Goal: Task Accomplishment & Management: Use online tool/utility

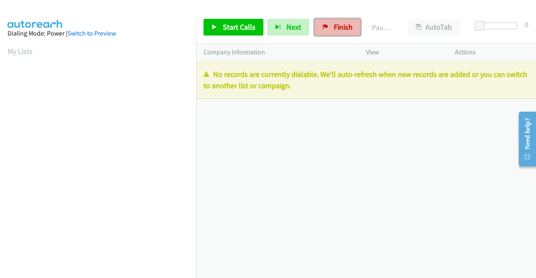
click at [337, 27] on span "Finish" at bounding box center [343, 27] width 19 height 10
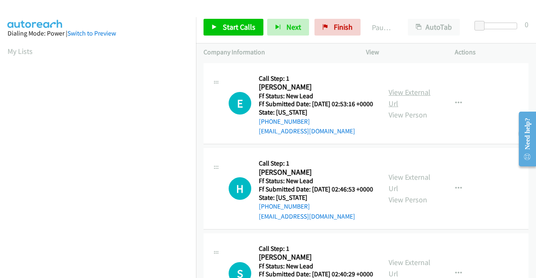
click at [401, 94] on link "View External Url" at bounding box center [410, 97] width 42 height 21
click at [410, 190] on link "View External Url" at bounding box center [410, 182] width 42 height 21
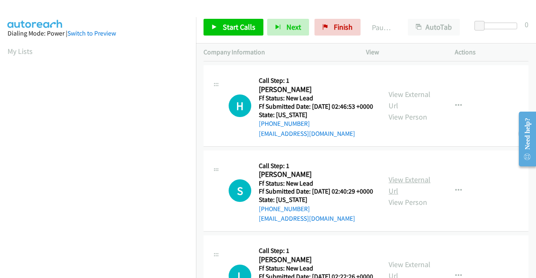
scroll to position [84, 0]
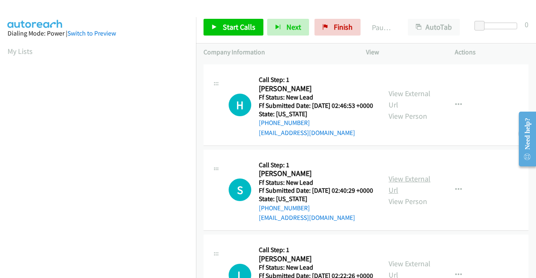
click at [406, 195] on link "View External Url" at bounding box center [410, 184] width 42 height 21
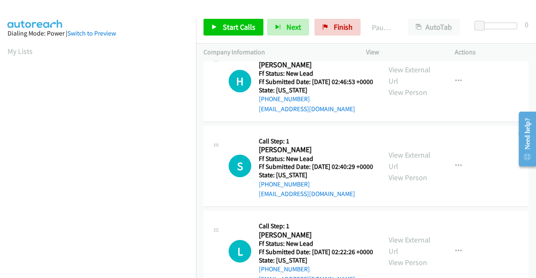
scroll to position [126, 0]
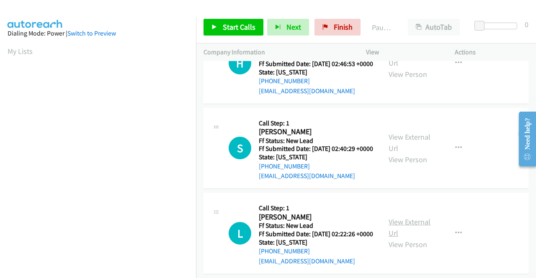
click at [414, 238] on link "View External Url" at bounding box center [410, 227] width 42 height 21
click at [238, 25] on span "Start Calls" at bounding box center [239, 27] width 33 height 10
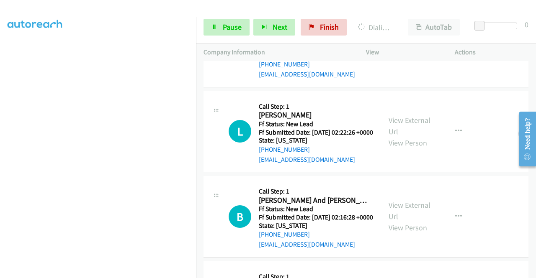
scroll to position [269, 0]
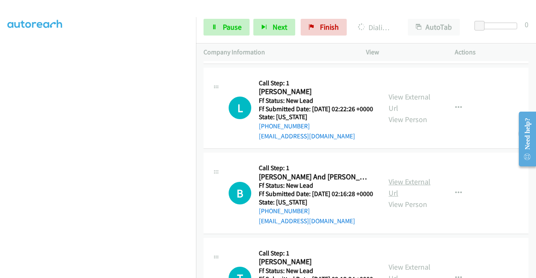
click at [417, 198] on link "View External Url" at bounding box center [410, 187] width 42 height 21
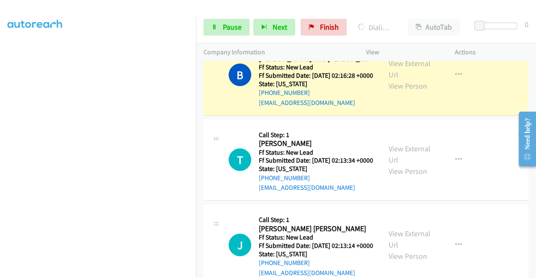
scroll to position [454, 0]
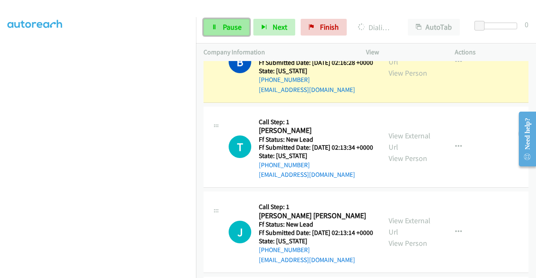
click at [224, 29] on span "Pause" at bounding box center [232, 27] width 19 height 10
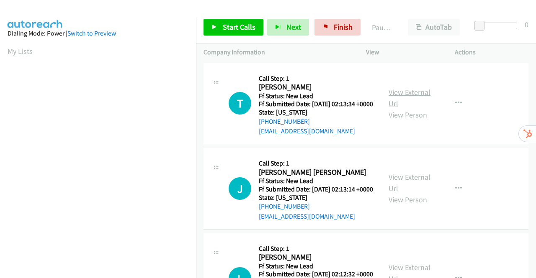
click at [409, 99] on link "View External Url" at bounding box center [410, 97] width 42 height 21
click at [420, 193] on link "View External Url" at bounding box center [410, 182] width 42 height 21
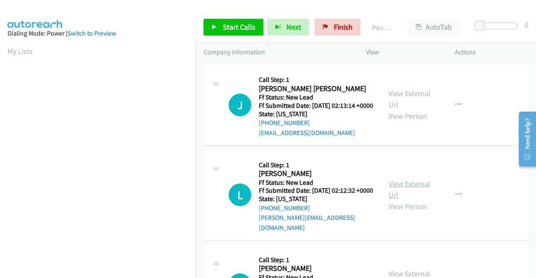
click at [413, 200] on link "View External Url" at bounding box center [410, 189] width 42 height 21
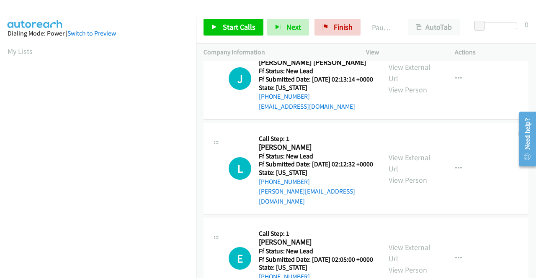
scroll to position [209, 0]
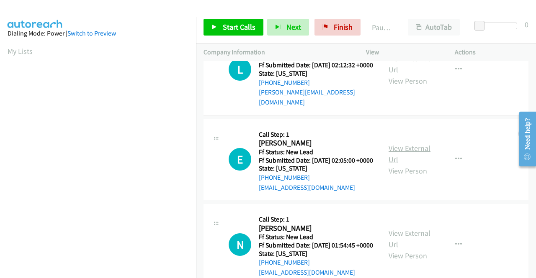
click at [410, 165] on link "View External Url" at bounding box center [410, 154] width 42 height 21
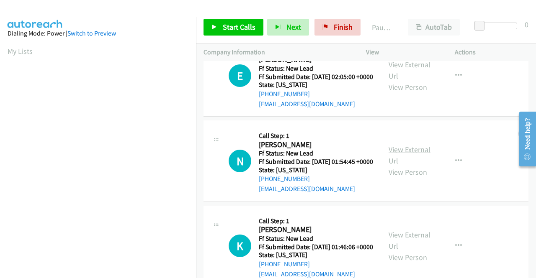
click at [395, 166] on link "View External Url" at bounding box center [410, 155] width 42 height 21
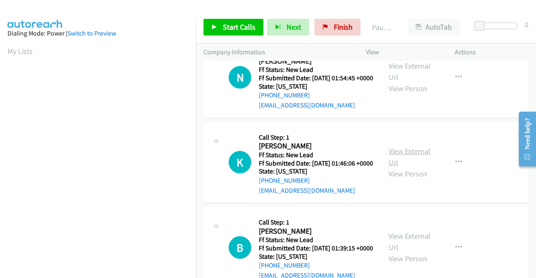
click at [389, 167] on link "View External Url" at bounding box center [410, 157] width 42 height 21
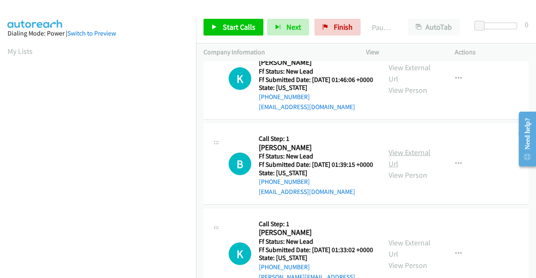
click at [405, 169] on link "View External Url" at bounding box center [410, 158] width 42 height 21
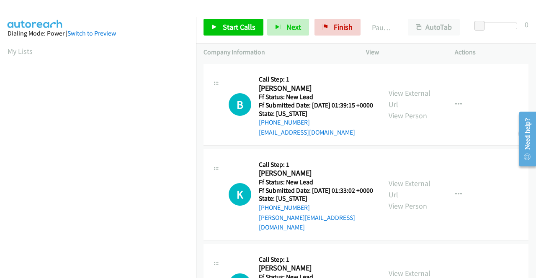
scroll to position [544, 0]
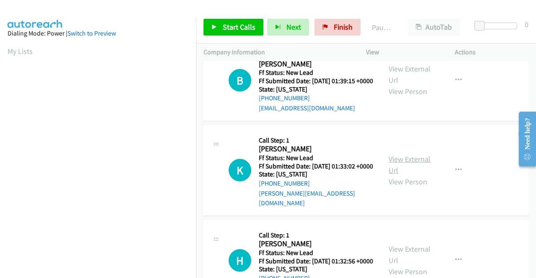
click at [395, 175] on link "View External Url" at bounding box center [410, 164] width 42 height 21
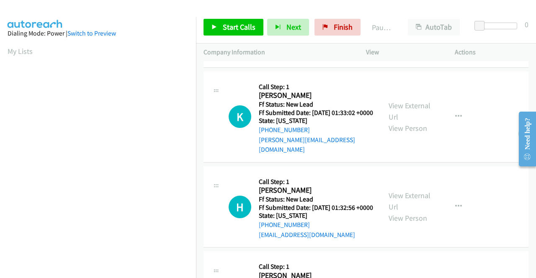
scroll to position [670, 0]
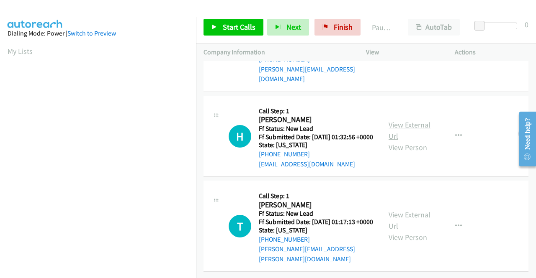
click at [400, 141] on link "View External Url" at bounding box center [410, 130] width 42 height 21
click at [393, 210] on link "View External Url" at bounding box center [410, 220] width 42 height 21
click at [238, 23] on span "Start Calls" at bounding box center [239, 27] width 33 height 10
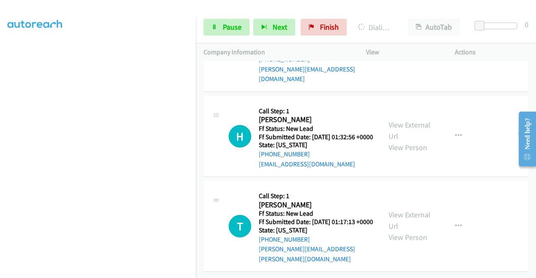
scroll to position [744, 0]
click at [216, 31] on link "Pause" at bounding box center [226, 27] width 46 height 17
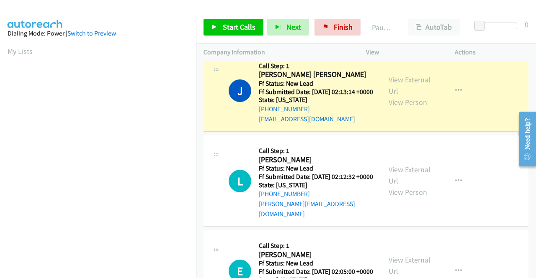
scroll to position [191, 0]
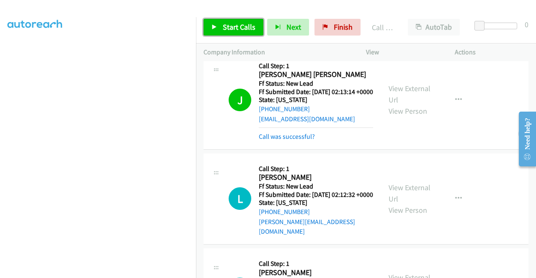
click at [214, 23] on link "Start Calls" at bounding box center [233, 27] width 60 height 17
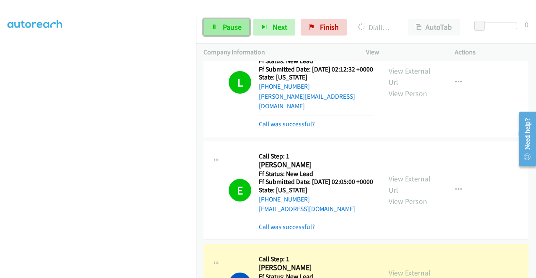
click at [224, 23] on span "Pause" at bounding box center [232, 27] width 19 height 10
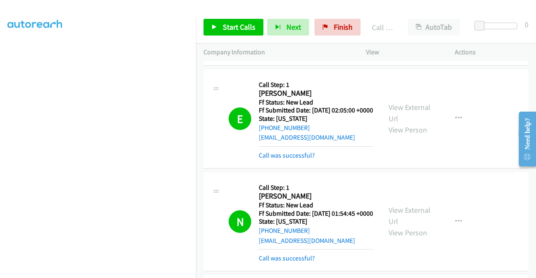
scroll to position [409, 0]
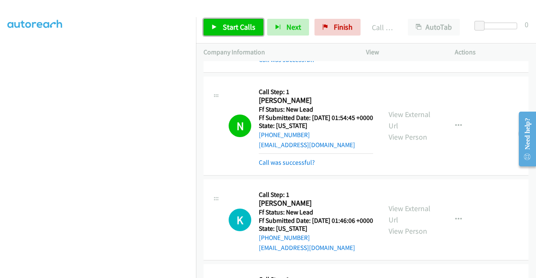
click at [232, 25] on span "Start Calls" at bounding box center [239, 27] width 33 height 10
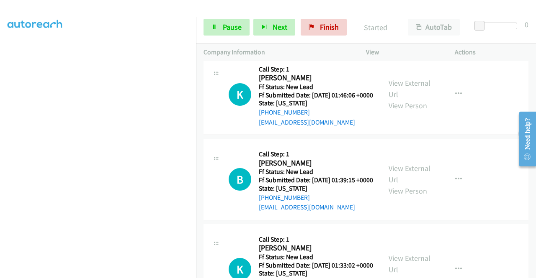
scroll to position [576, 0]
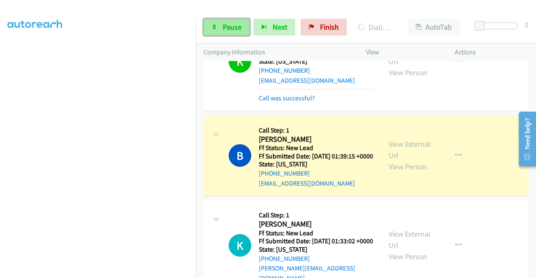
click at [221, 27] on link "Pause" at bounding box center [226, 27] width 46 height 17
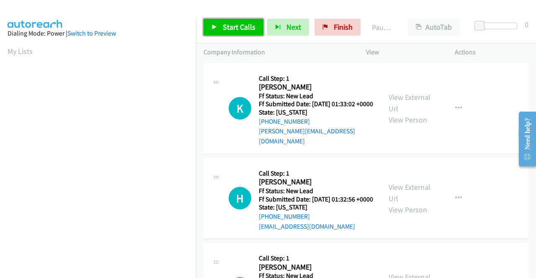
click at [231, 29] on span "Start Calls" at bounding box center [239, 27] width 33 height 10
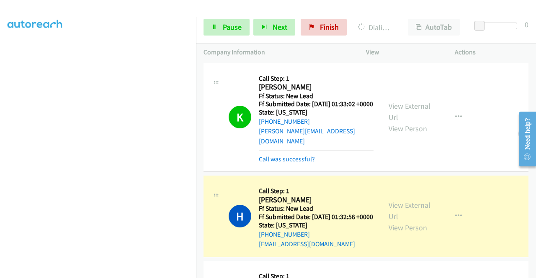
scroll to position [126, 0]
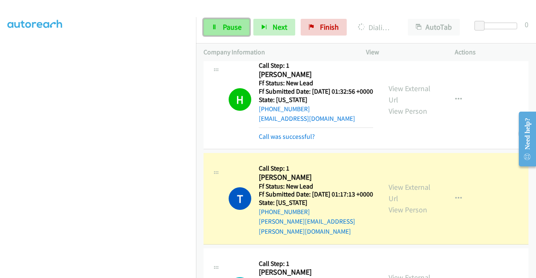
click at [239, 28] on span "Pause" at bounding box center [232, 27] width 19 height 10
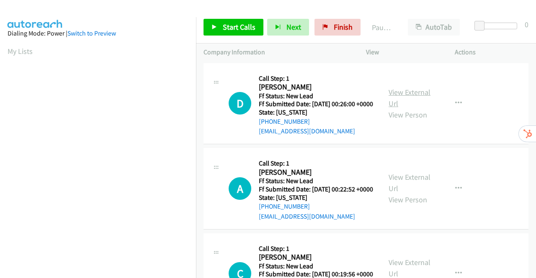
click at [416, 96] on link "View External Url" at bounding box center [410, 97] width 42 height 21
click at [405, 189] on link "View External Url" at bounding box center [410, 182] width 42 height 21
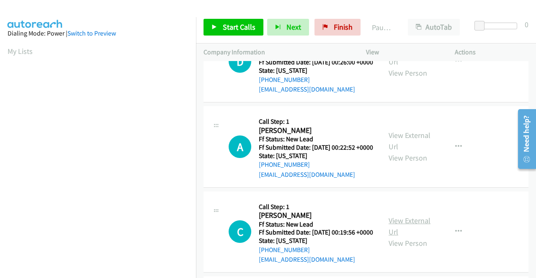
click at [413, 237] on link "View External Url" at bounding box center [410, 226] width 42 height 21
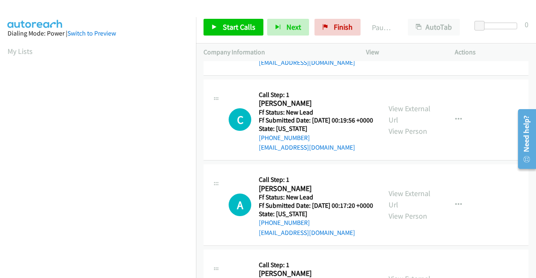
scroll to position [167, 0]
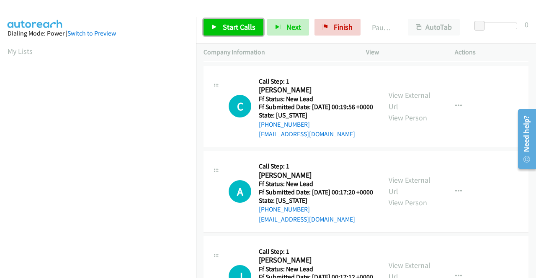
click at [239, 27] on span "Start Calls" at bounding box center [239, 27] width 33 height 10
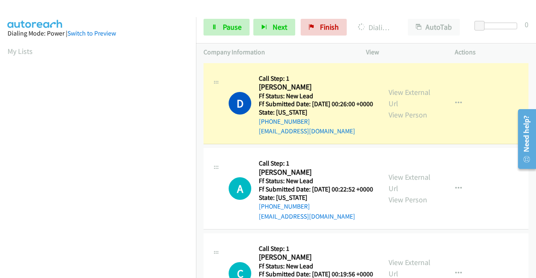
scroll to position [191, 0]
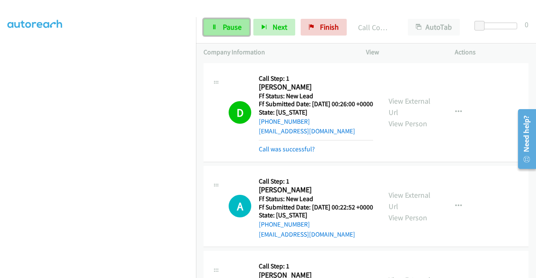
click at [234, 23] on span "Pause" at bounding box center [232, 27] width 19 height 10
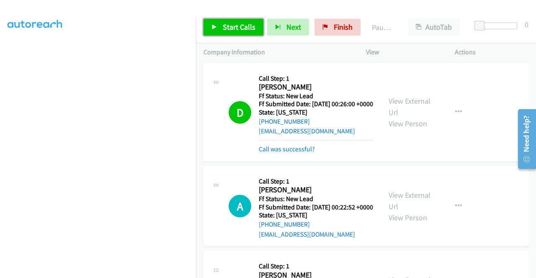
click at [224, 30] on span "Start Calls" at bounding box center [239, 27] width 33 height 10
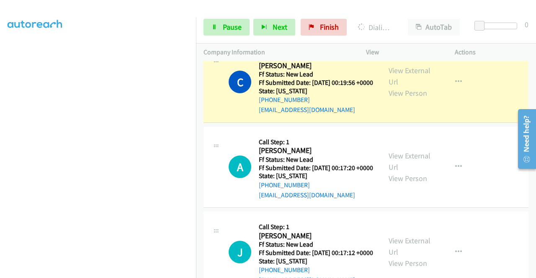
scroll to position [251, 0]
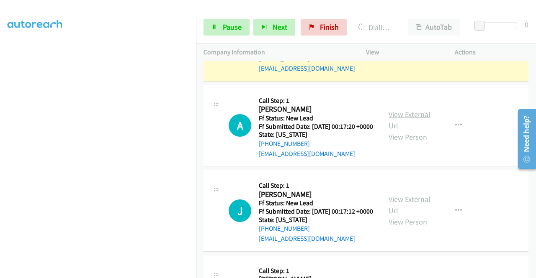
click at [406, 131] on link "View External Url" at bounding box center [410, 120] width 42 height 21
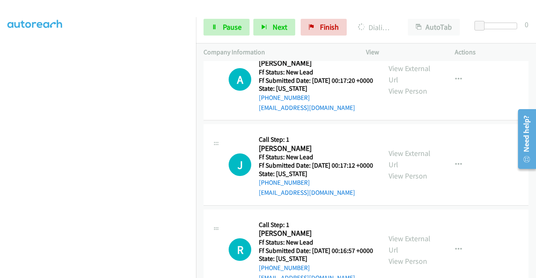
scroll to position [335, 0]
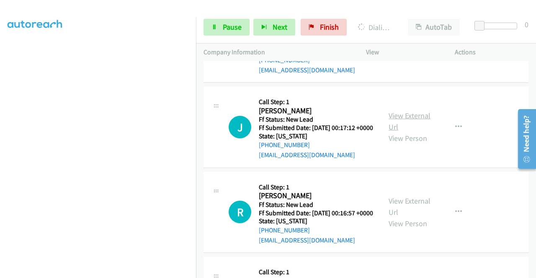
click at [397, 132] on link "View External Url" at bounding box center [410, 121] width 42 height 21
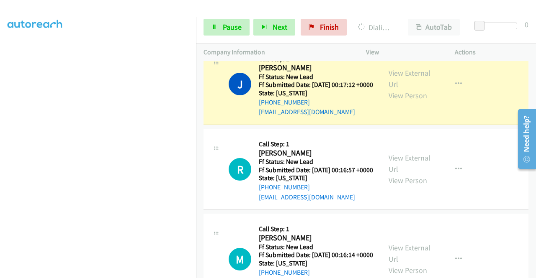
scroll to position [436, 0]
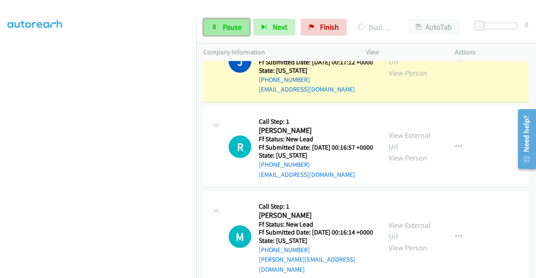
click at [228, 21] on link "Pause" at bounding box center [226, 27] width 46 height 17
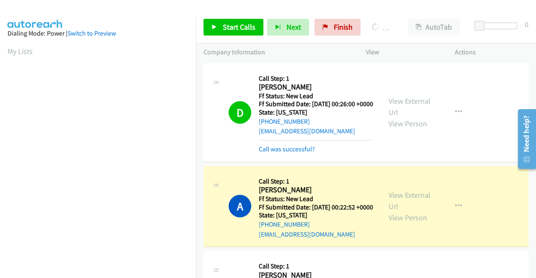
scroll to position [191, 0]
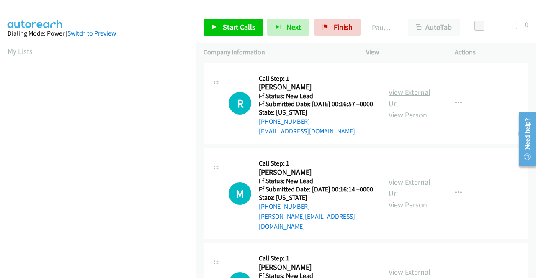
click at [410, 95] on link "View External Url" at bounding box center [410, 97] width 42 height 21
click at [417, 187] on link "View External Url" at bounding box center [410, 188] width 42 height 21
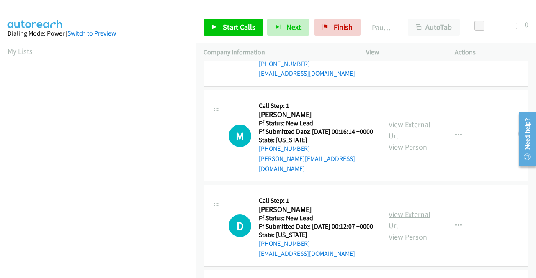
scroll to position [84, 0]
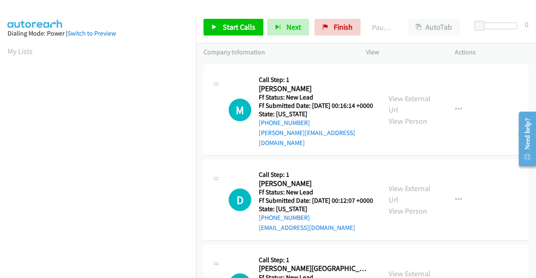
click at [409, 204] on div "View External Url View Person" at bounding box center [411, 200] width 44 height 34
click at [409, 201] on link "View External Url" at bounding box center [410, 194] width 42 height 21
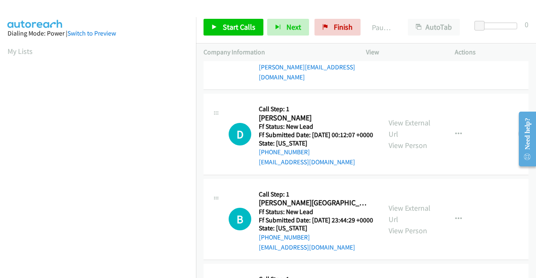
scroll to position [209, 0]
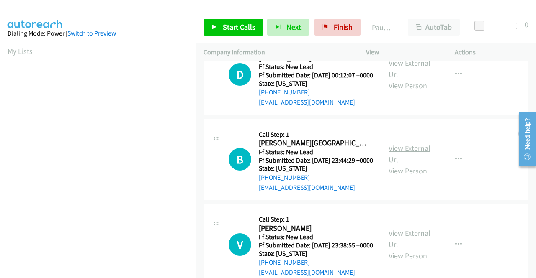
click at [418, 165] on link "View External Url" at bounding box center [410, 154] width 42 height 21
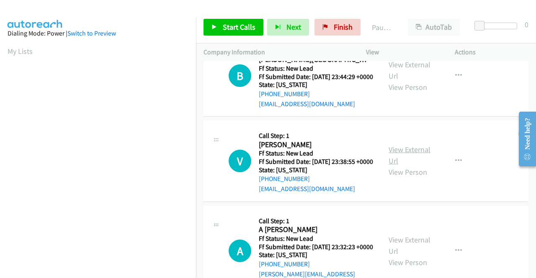
click at [411, 166] on link "View External Url" at bounding box center [410, 155] width 42 height 21
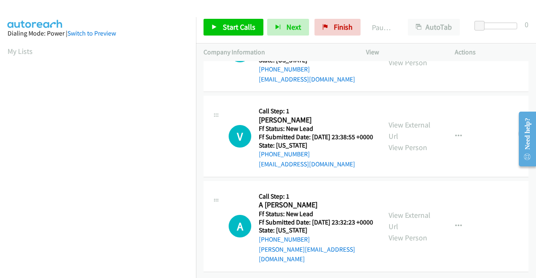
scroll to position [353, 0]
click at [399, 211] on link "View External Url" at bounding box center [410, 221] width 42 height 21
drag, startPoint x: 224, startPoint y: 31, endPoint x: 234, endPoint y: 30, distance: 9.6
click at [224, 31] on span "Start Calls" at bounding box center [239, 27] width 33 height 10
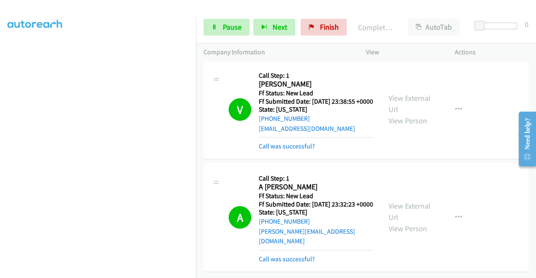
scroll to position [497, 0]
click at [228, 26] on span "Pause" at bounding box center [232, 27] width 19 height 10
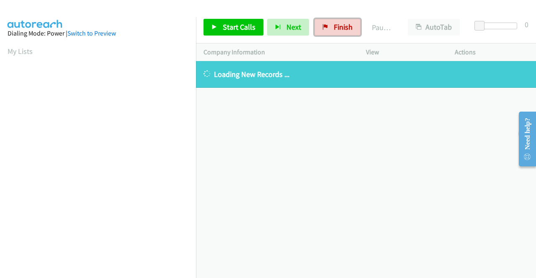
click at [334, 25] on span "Finish" at bounding box center [343, 27] width 19 height 10
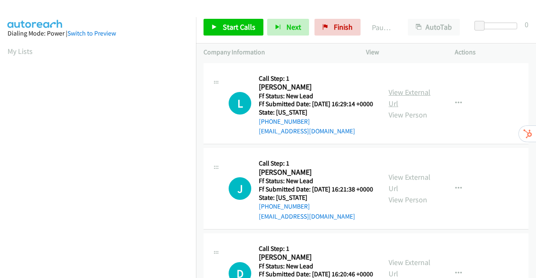
click at [404, 96] on link "View External Url" at bounding box center [410, 97] width 42 height 21
click at [420, 189] on link "View External Url" at bounding box center [410, 182] width 42 height 21
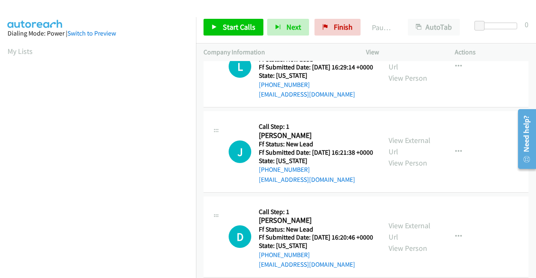
scroll to position [84, 0]
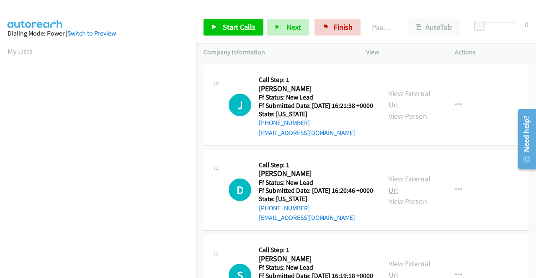
click at [409, 194] on link "View External Url" at bounding box center [410, 184] width 42 height 21
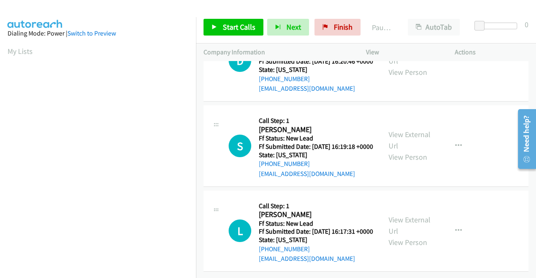
scroll to position [251, 0]
click at [413, 130] on link "View External Url" at bounding box center [410, 140] width 42 height 21
click at [397, 215] on link "View External Url" at bounding box center [410, 225] width 42 height 21
drag, startPoint x: 222, startPoint y: 29, endPoint x: 230, endPoint y: 29, distance: 8.4
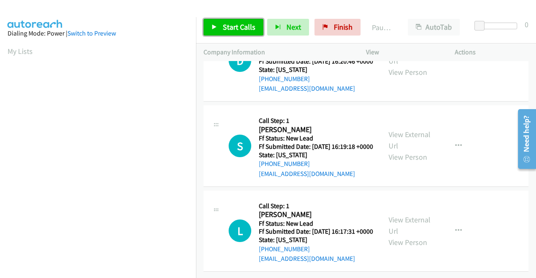
click at [223, 29] on span "Start Calls" at bounding box center [239, 27] width 33 height 10
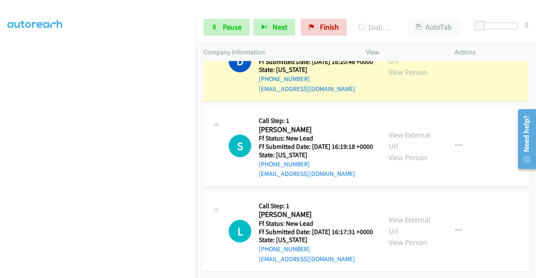
scroll to position [0, 0]
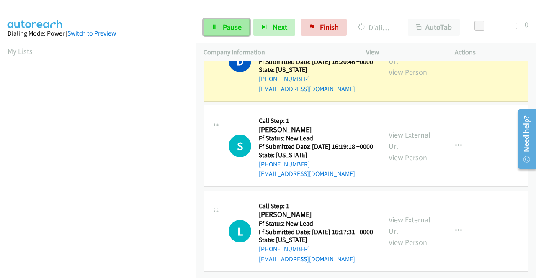
click at [224, 26] on span "Pause" at bounding box center [232, 27] width 19 height 10
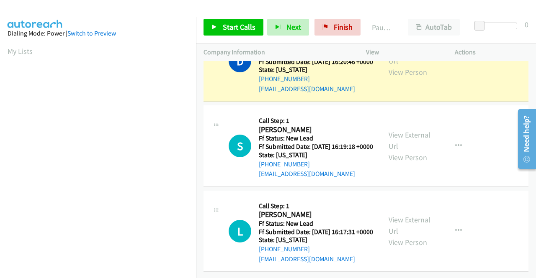
scroll to position [191, 0]
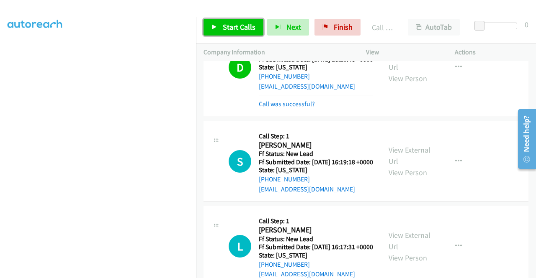
click at [232, 23] on span "Start Calls" at bounding box center [239, 27] width 33 height 10
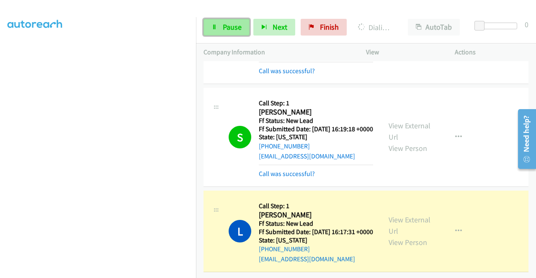
click at [229, 26] on span "Pause" at bounding box center [232, 27] width 19 height 10
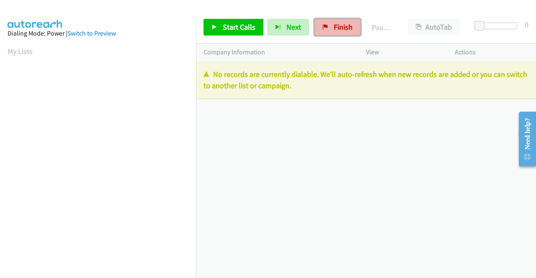
click at [338, 29] on span "Finish" at bounding box center [343, 27] width 19 height 10
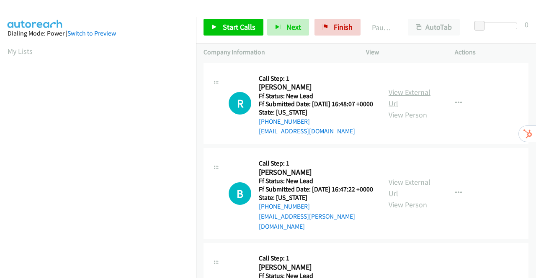
click at [420, 100] on link "View External Url" at bounding box center [410, 97] width 42 height 21
click at [416, 190] on link "View External Url" at bounding box center [410, 188] width 42 height 21
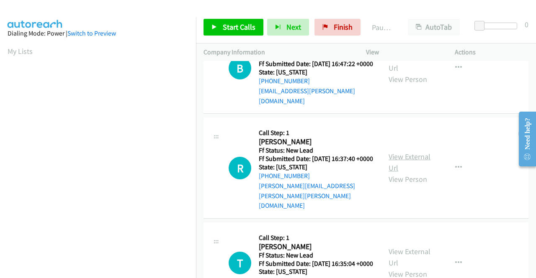
click at [405, 159] on link "View External Url" at bounding box center [410, 162] width 42 height 21
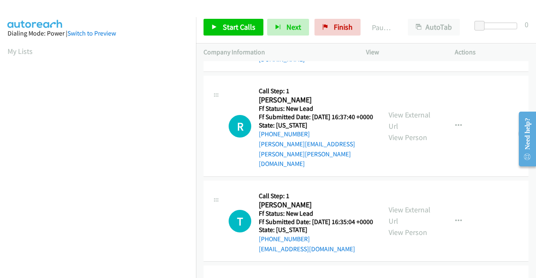
scroll to position [251, 0]
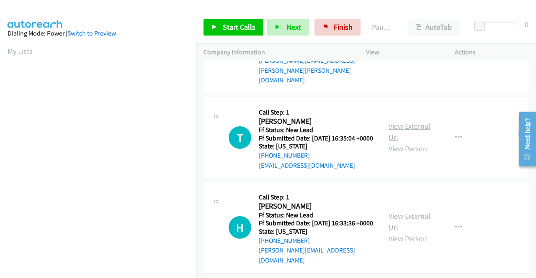
click at [414, 124] on link "View External Url" at bounding box center [410, 131] width 42 height 21
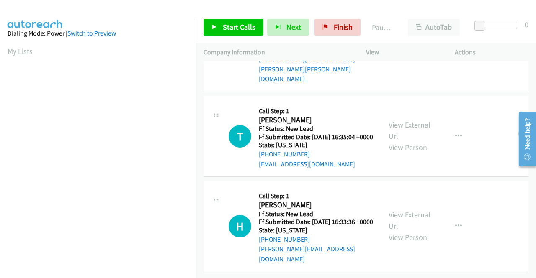
scroll to position [260, 0]
click at [404, 214] on link "View External Url" at bounding box center [410, 220] width 42 height 21
click at [217, 30] on link "Start Calls" at bounding box center [233, 27] width 60 height 17
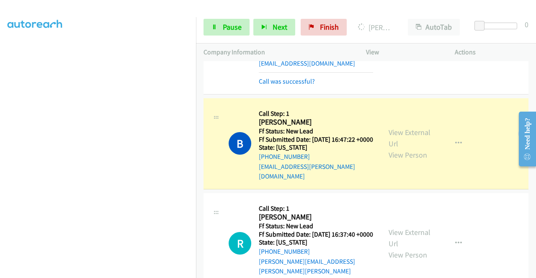
scroll to position [191, 0]
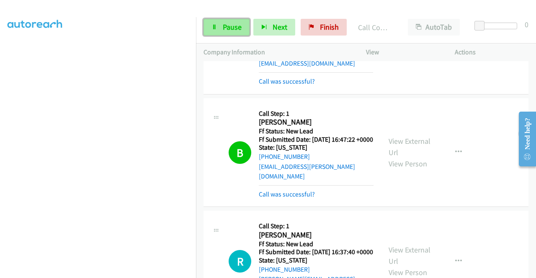
click at [229, 23] on span "Pause" at bounding box center [232, 27] width 19 height 10
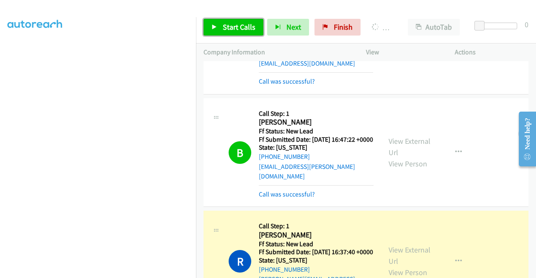
click at [236, 26] on span "Start Calls" at bounding box center [239, 27] width 33 height 10
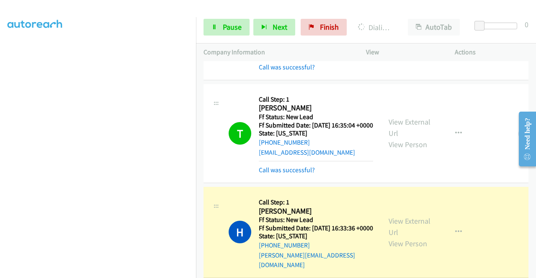
scroll to position [330, 0]
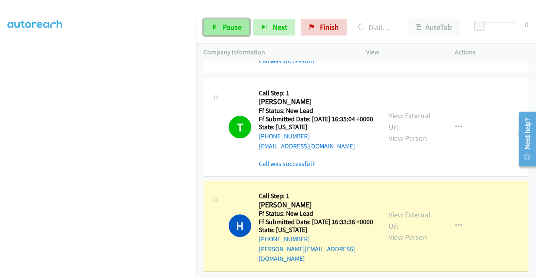
click at [229, 30] on span "Pause" at bounding box center [232, 27] width 19 height 10
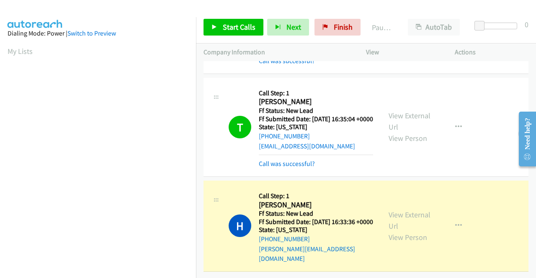
scroll to position [191, 0]
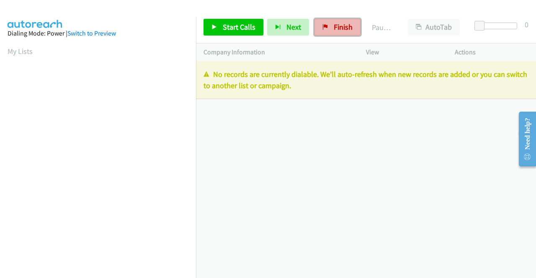
click at [338, 31] on span "Finish" at bounding box center [343, 27] width 19 height 10
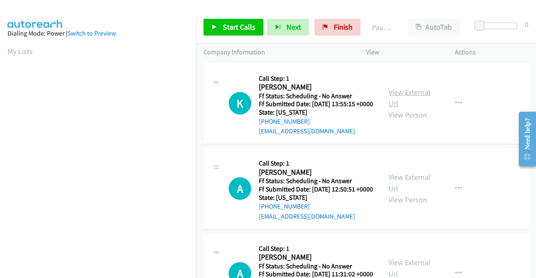
click at [401, 93] on link "View External Url" at bounding box center [410, 97] width 42 height 21
click at [412, 191] on link "View External Url" at bounding box center [410, 182] width 42 height 21
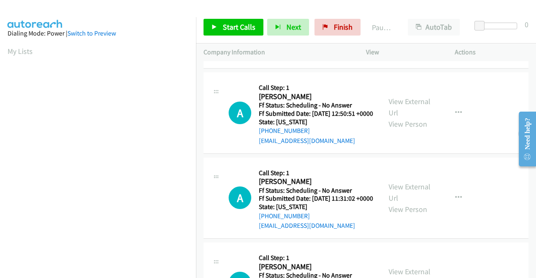
scroll to position [84, 0]
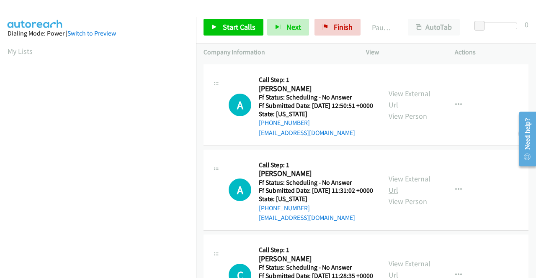
click at [411, 195] on link "View External Url" at bounding box center [410, 184] width 42 height 21
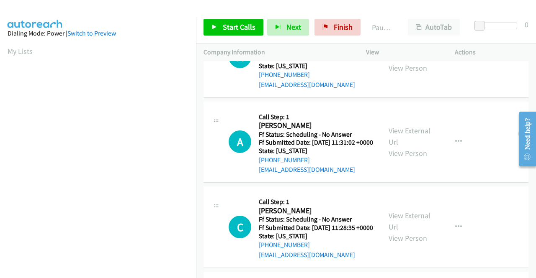
scroll to position [167, 0]
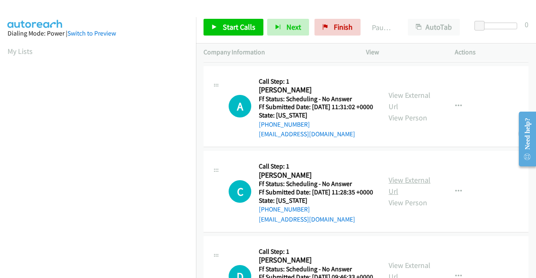
click at [404, 196] on link "View External Url" at bounding box center [410, 185] width 42 height 21
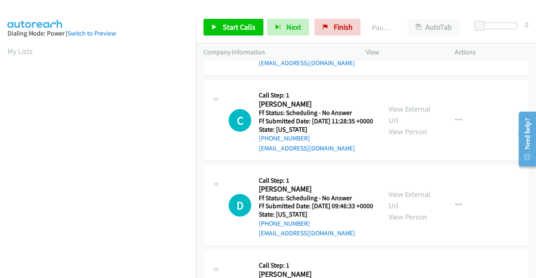
scroll to position [251, 0]
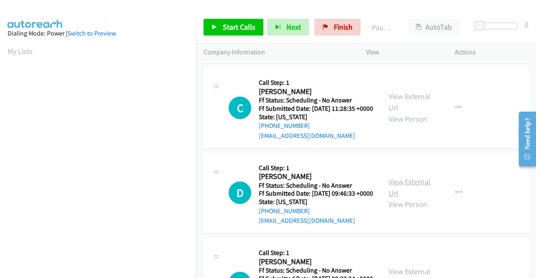
click at [391, 198] on link "View External Url" at bounding box center [410, 187] width 42 height 21
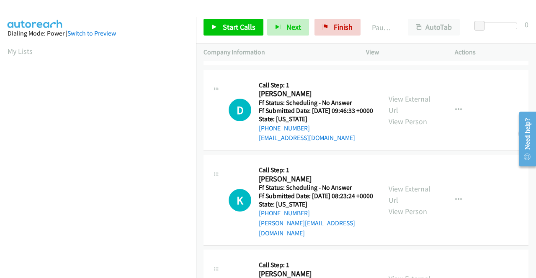
scroll to position [335, 0]
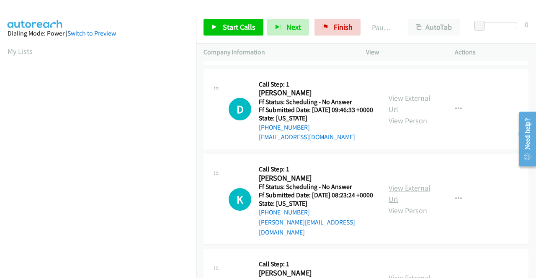
click at [389, 204] on link "View External Url" at bounding box center [410, 193] width 42 height 21
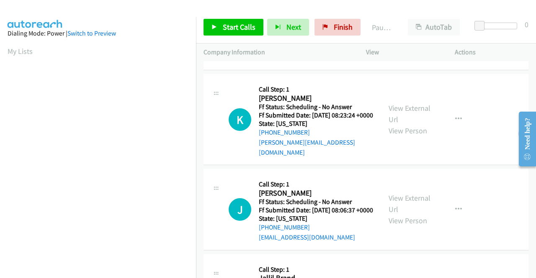
scroll to position [461, 0]
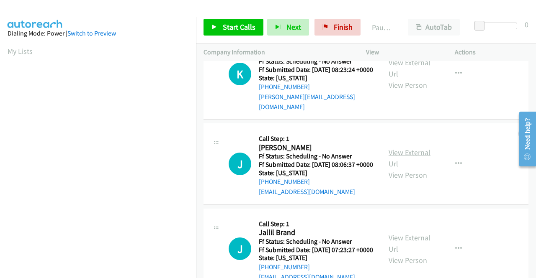
click at [413, 169] on link "View External Url" at bounding box center [410, 158] width 42 height 21
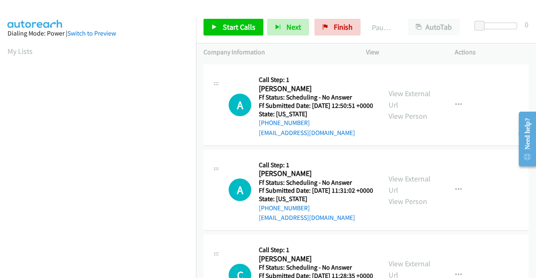
scroll to position [0, 0]
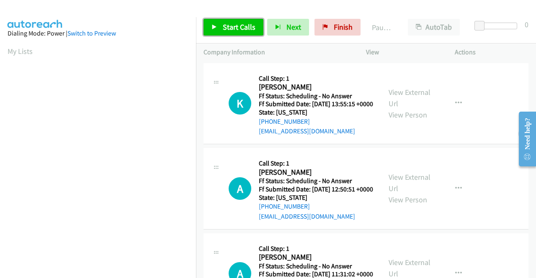
click at [235, 28] on span "Start Calls" at bounding box center [239, 27] width 33 height 10
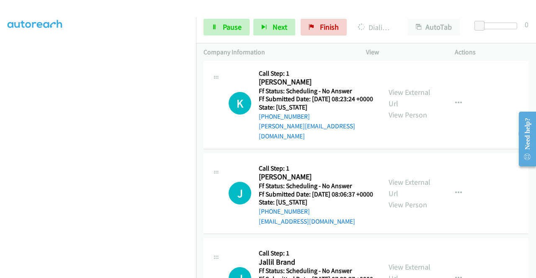
scroll to position [628, 0]
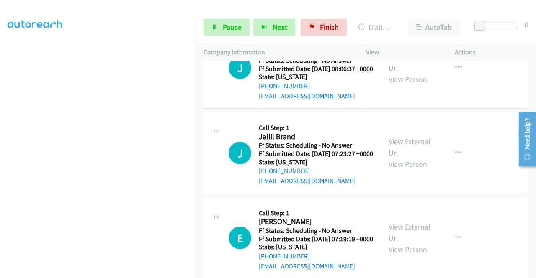
click at [391, 158] on link "View External Url" at bounding box center [410, 147] width 42 height 21
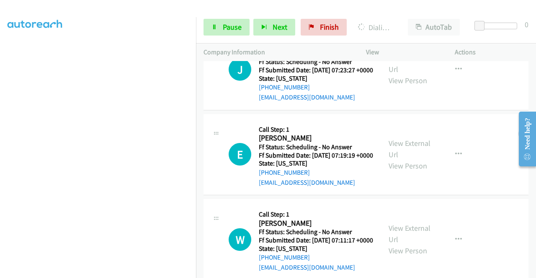
scroll to position [754, 0]
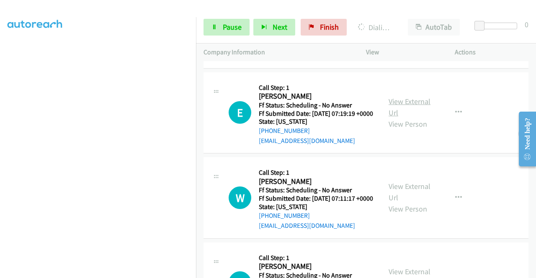
click at [395, 118] on link "View External Url" at bounding box center [410, 107] width 42 height 21
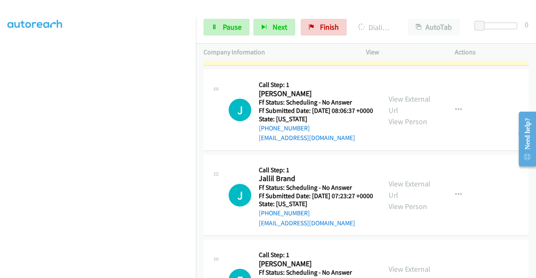
scroll to position [612, 0]
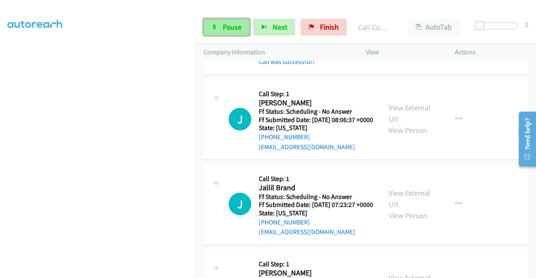
click at [234, 28] on span "Pause" at bounding box center [232, 27] width 19 height 10
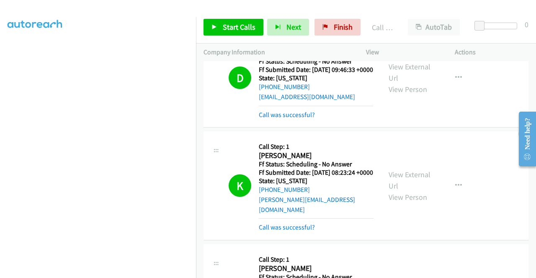
scroll to position [445, 0]
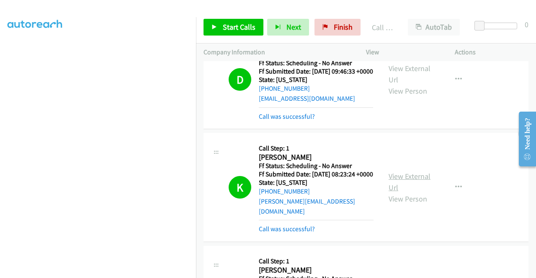
click at [407, 193] on link "View External Url" at bounding box center [410, 182] width 42 height 21
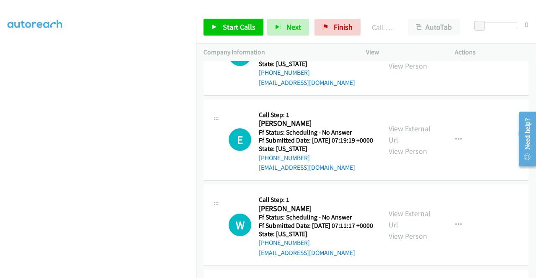
scroll to position [822, 0]
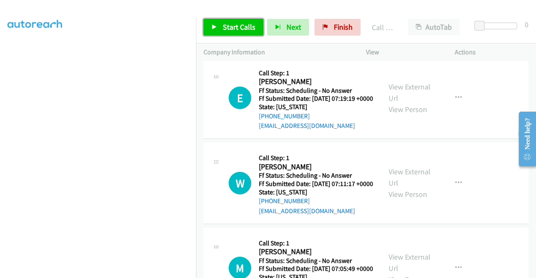
click at [232, 33] on link "Start Calls" at bounding box center [233, 27] width 60 height 17
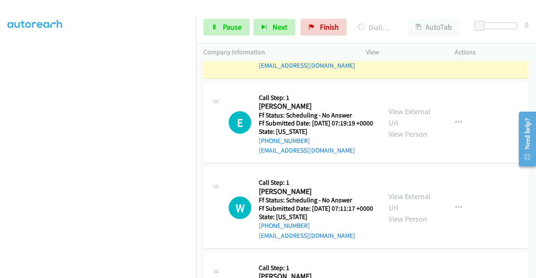
scroll to position [864, 0]
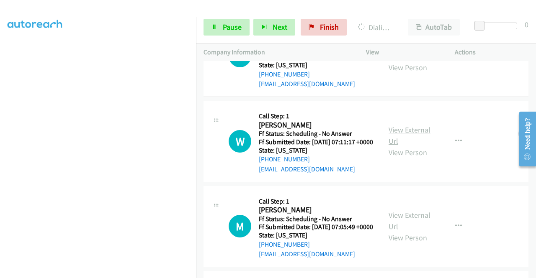
click at [403, 146] on link "View External Url" at bounding box center [410, 135] width 42 height 21
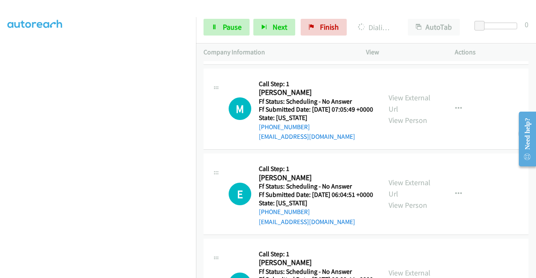
scroll to position [989, 0]
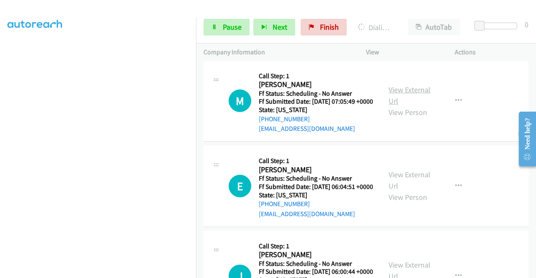
click at [409, 106] on link "View External Url" at bounding box center [410, 95] width 42 height 21
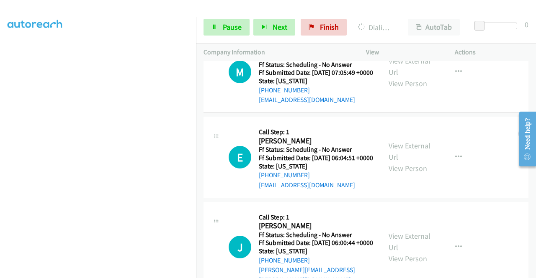
scroll to position [1031, 0]
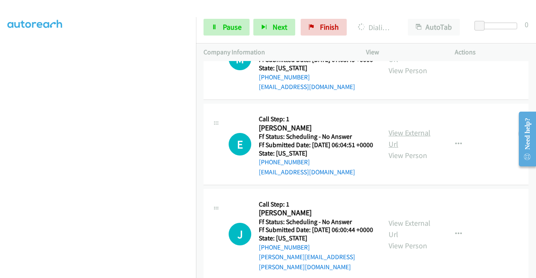
click at [411, 149] on link "View External Url" at bounding box center [410, 138] width 42 height 21
click at [222, 33] on link "Pause" at bounding box center [226, 27] width 46 height 17
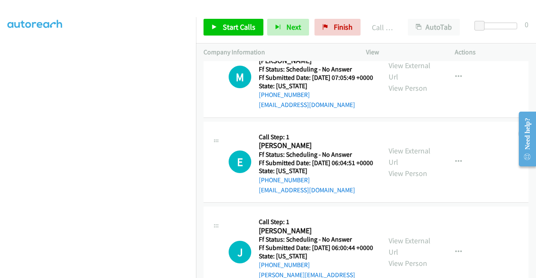
scroll to position [1049, 0]
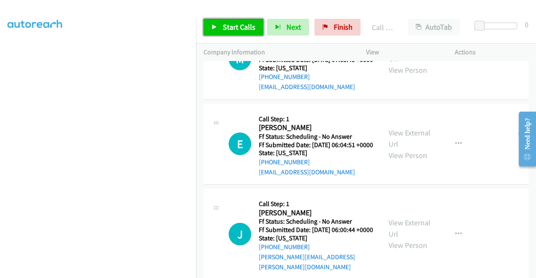
click at [234, 24] on span "Start Calls" at bounding box center [239, 27] width 33 height 10
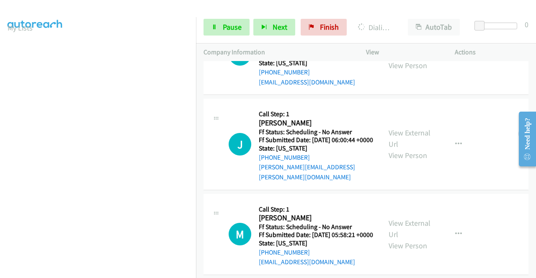
scroll to position [1217, 0]
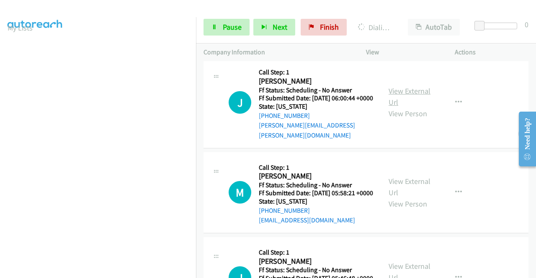
click at [403, 107] on link "View External Url" at bounding box center [410, 96] width 42 height 21
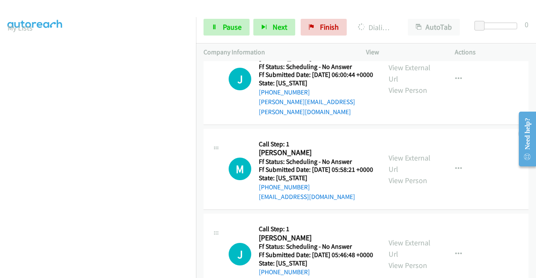
scroll to position [1342, 0]
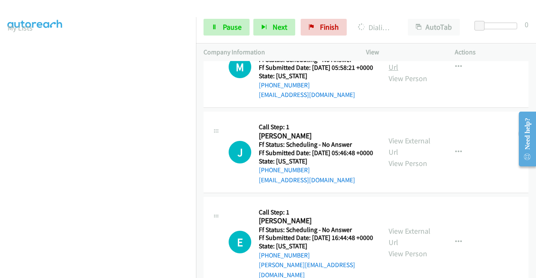
click at [423, 72] on link "View External Url" at bounding box center [410, 61] width 42 height 21
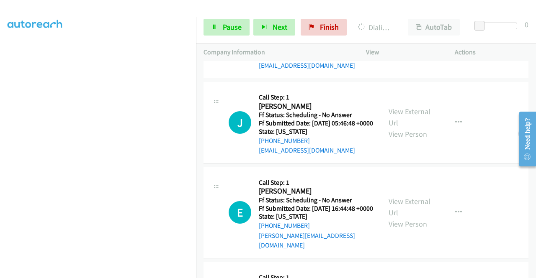
scroll to position [1444, 0]
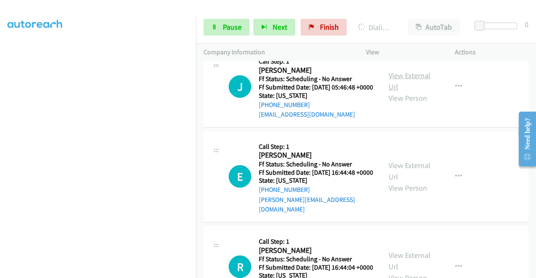
click at [417, 92] on link "View External Url" at bounding box center [410, 81] width 42 height 21
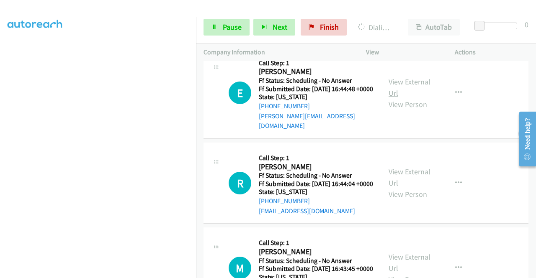
click at [409, 98] on link "View External Url" at bounding box center [410, 87] width 42 height 21
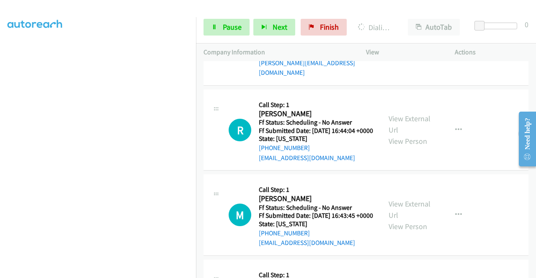
scroll to position [1611, 0]
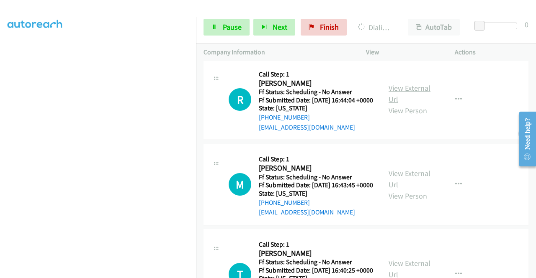
click at [390, 104] on link "View External Url" at bounding box center [410, 93] width 42 height 21
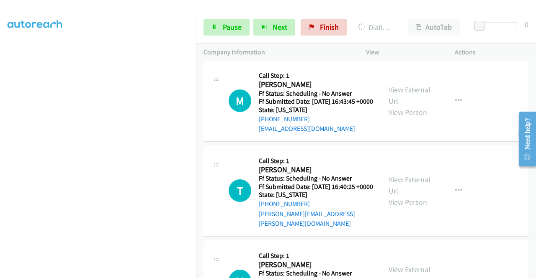
click at [389, 118] on div "View External Url View Person" at bounding box center [411, 101] width 44 height 34
click at [389, 106] on link "View External Url" at bounding box center [410, 95] width 42 height 21
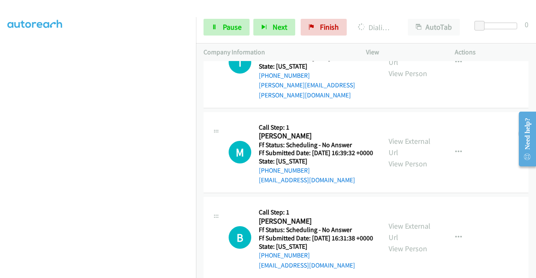
scroll to position [1897, 0]
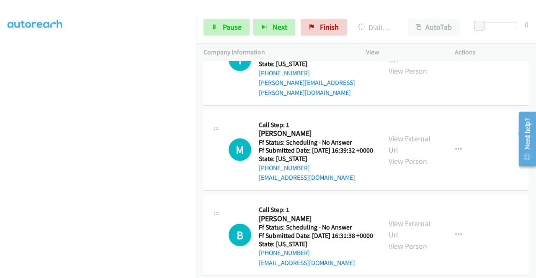
click at [400, 64] on link "View External Url" at bounding box center [410, 54] width 42 height 21
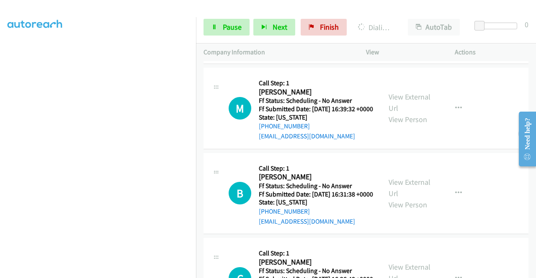
scroll to position [1999, 0]
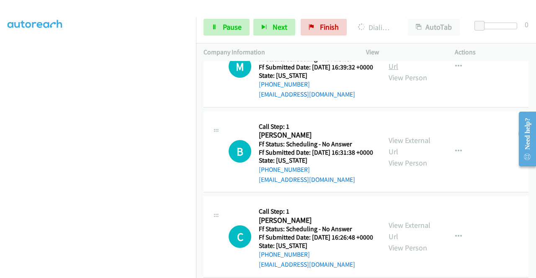
click at [409, 71] on link "View External Url" at bounding box center [410, 60] width 42 height 21
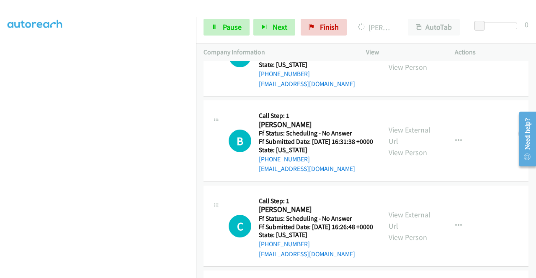
scroll to position [2041, 0]
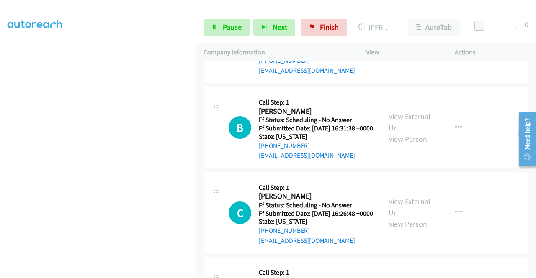
click at [422, 133] on link "View External Url" at bounding box center [410, 122] width 42 height 21
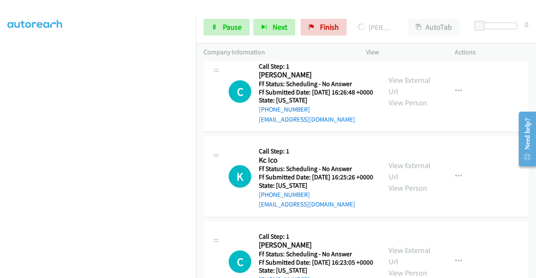
scroll to position [2166, 0]
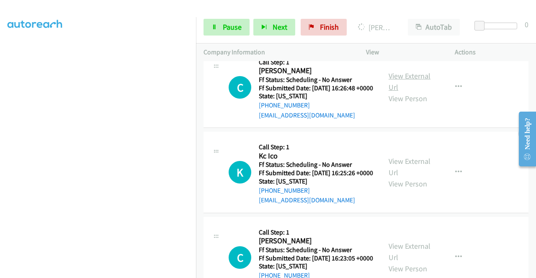
click at [409, 92] on link "View External Url" at bounding box center [410, 81] width 42 height 21
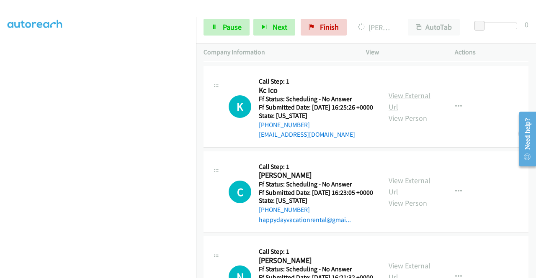
scroll to position [2250, 0]
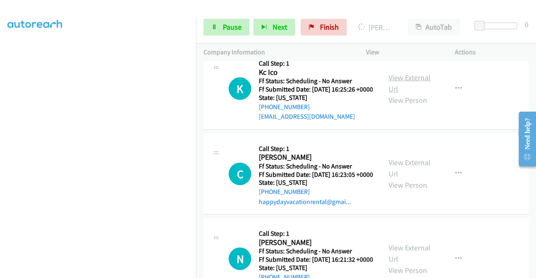
click at [408, 94] on link "View External Url" at bounding box center [410, 83] width 42 height 21
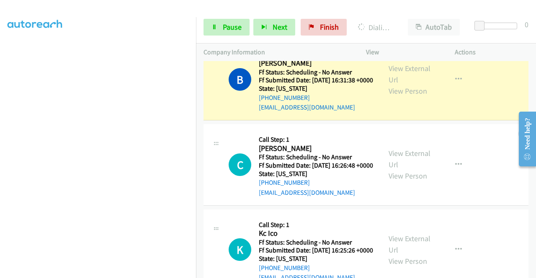
scroll to position [0, 0]
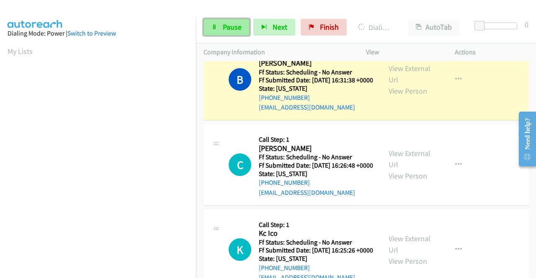
click at [234, 23] on span "Pause" at bounding box center [232, 27] width 19 height 10
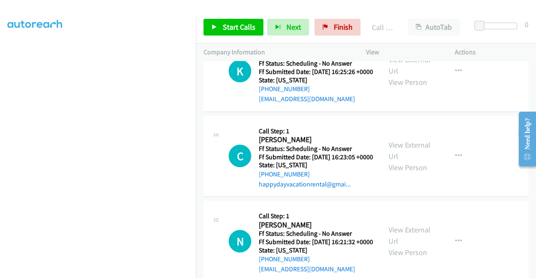
scroll to position [2334, 0]
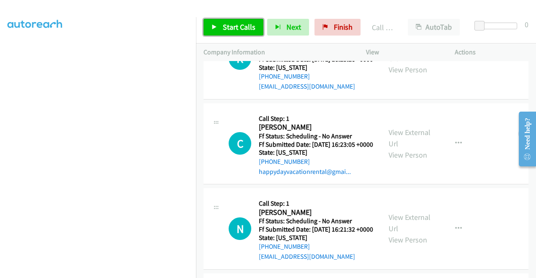
click at [232, 29] on span "Start Calls" at bounding box center [239, 27] width 33 height 10
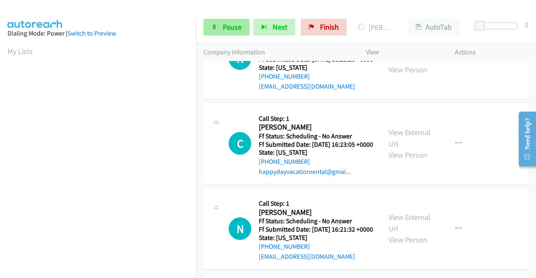
scroll to position [191, 0]
click at [227, 26] on span "Pause" at bounding box center [232, 27] width 19 height 10
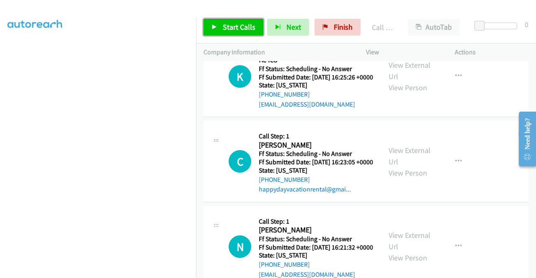
click at [230, 30] on span "Start Calls" at bounding box center [239, 27] width 33 height 10
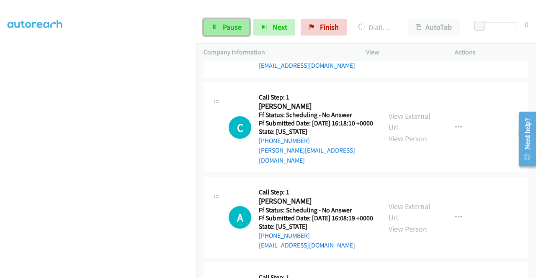
click at [227, 27] on span "Pause" at bounding box center [232, 27] width 19 height 10
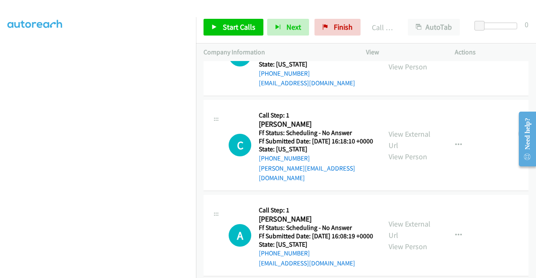
scroll to position [2560, 0]
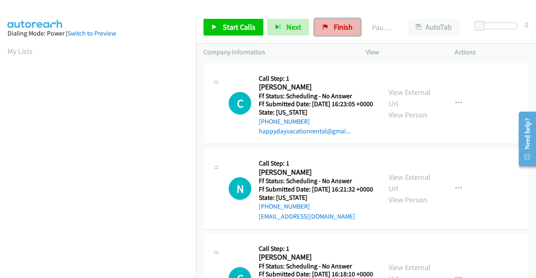
click at [334, 26] on span "Finish" at bounding box center [343, 27] width 19 height 10
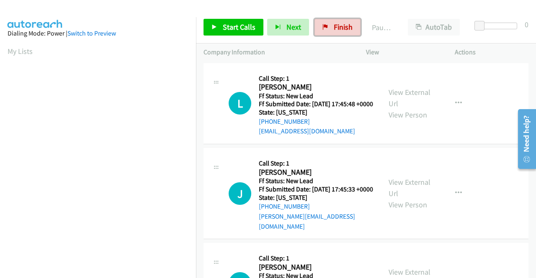
drag, startPoint x: 329, startPoint y: 23, endPoint x: 291, endPoint y: 44, distance: 43.4
click at [329, 23] on link "Finish" at bounding box center [337, 27] width 46 height 17
click at [407, 102] on div "View External Url View Person" at bounding box center [411, 104] width 44 height 34
click at [405, 94] on link "View External Url" at bounding box center [410, 97] width 42 height 21
click at [399, 188] on link "View External Url" at bounding box center [410, 188] width 42 height 21
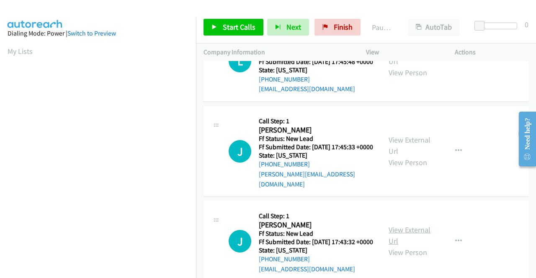
scroll to position [84, 0]
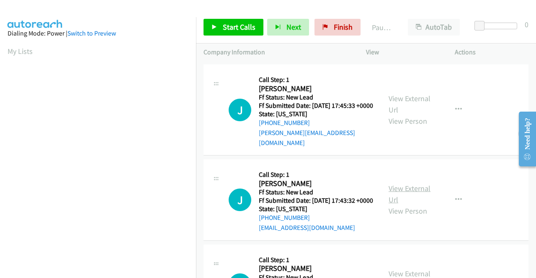
click at [402, 202] on link "View External Url" at bounding box center [410, 194] width 42 height 21
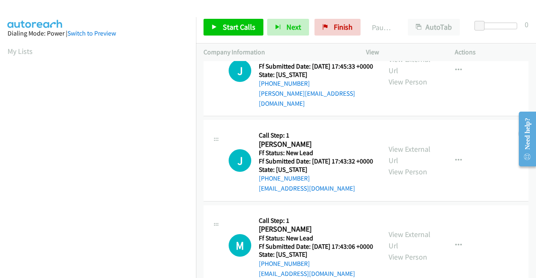
scroll to position [167, 0]
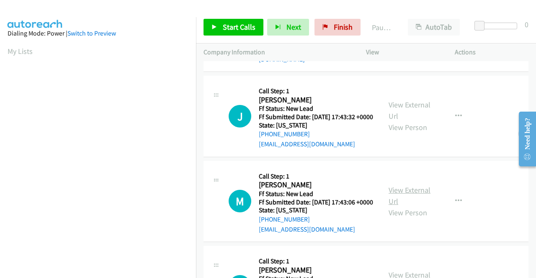
click at [412, 206] on link "View External Url" at bounding box center [410, 195] width 42 height 21
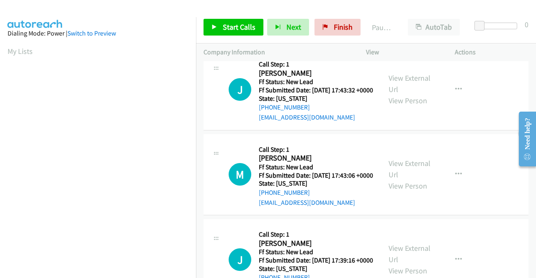
scroll to position [260, 0]
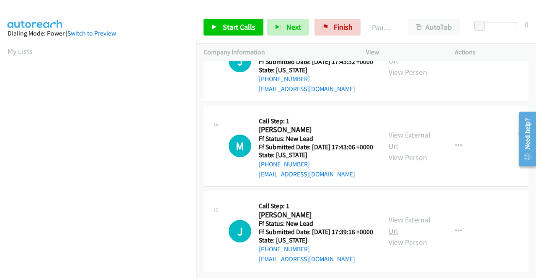
click at [403, 215] on link "View External Url" at bounding box center [410, 225] width 42 height 21
click at [224, 25] on span "Start Calls" at bounding box center [239, 27] width 33 height 10
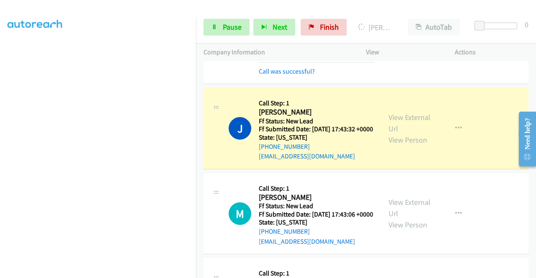
scroll to position [253, 0]
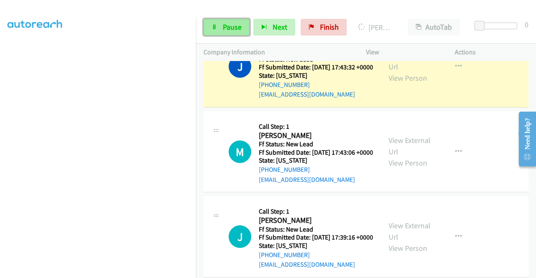
click at [230, 25] on span "Pause" at bounding box center [232, 27] width 19 height 10
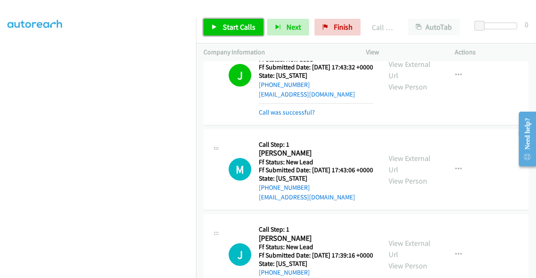
click at [223, 29] on span "Start Calls" at bounding box center [239, 27] width 33 height 10
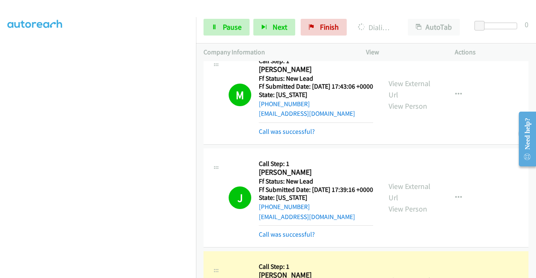
scroll to position [462, 0]
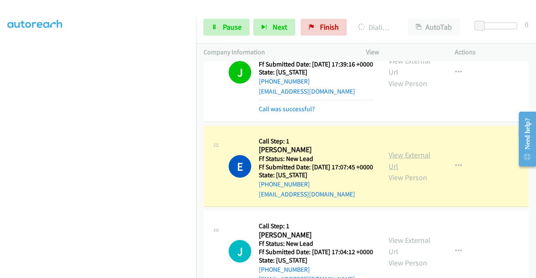
click at [416, 171] on link "View External Url" at bounding box center [410, 160] width 42 height 21
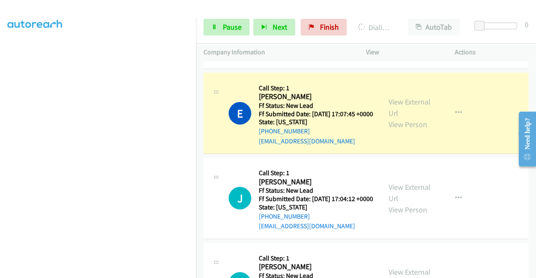
scroll to position [546, 0]
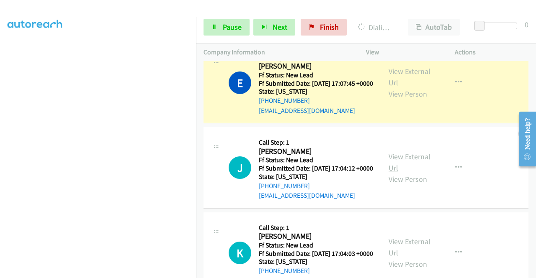
click at [404, 173] on link "View External Url" at bounding box center [410, 162] width 42 height 21
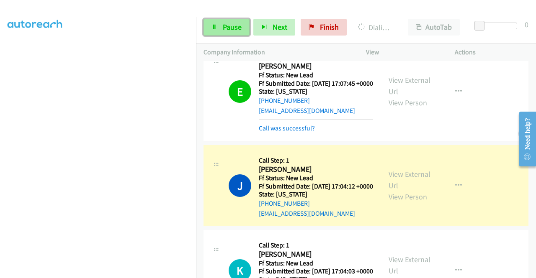
click at [231, 31] on span "Pause" at bounding box center [232, 27] width 19 height 10
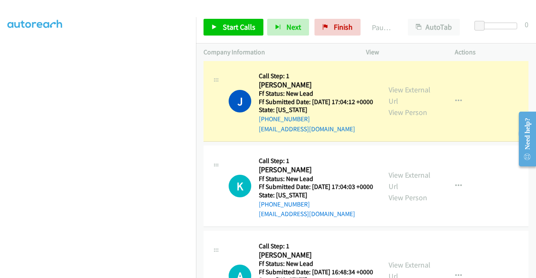
scroll to position [630, 0]
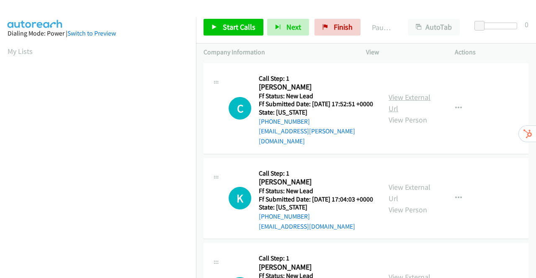
click at [399, 93] on link "View External Url" at bounding box center [410, 103] width 42 height 21
click at [412, 194] on div "View External Url View Person" at bounding box center [411, 199] width 44 height 34
click at [411, 191] on link "View External Url" at bounding box center [410, 193] width 42 height 21
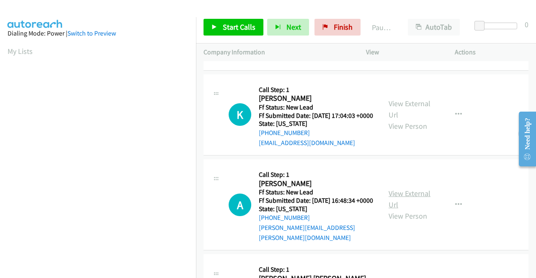
click at [416, 199] on link "View External Url" at bounding box center [410, 199] width 42 height 21
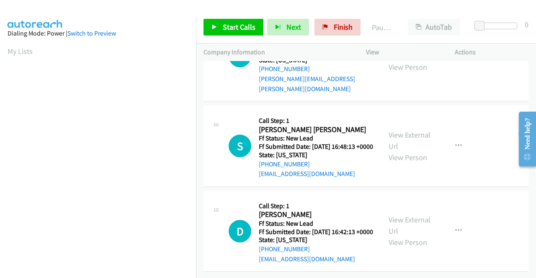
scroll to position [218, 0]
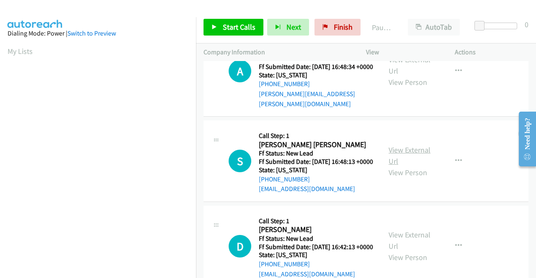
click at [419, 161] on link "View External Url" at bounding box center [410, 155] width 42 height 21
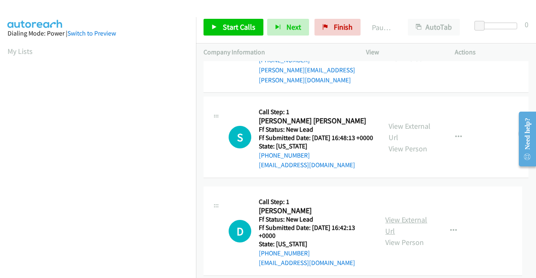
scroll to position [260, 0]
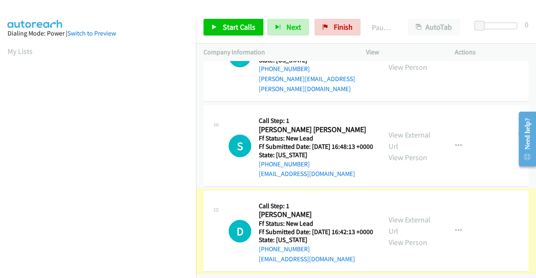
click at [407, 215] on link "View External Url" at bounding box center [410, 225] width 42 height 21
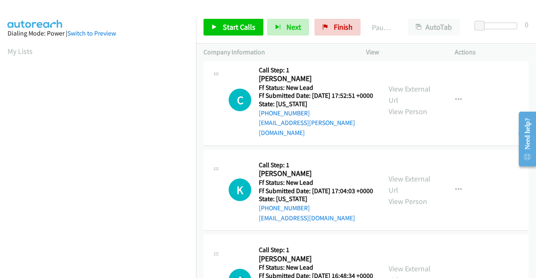
scroll to position [0, 0]
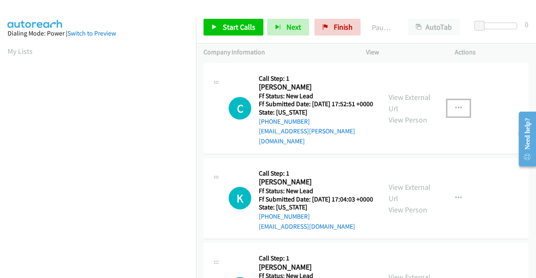
click at [455, 107] on icon "button" at bounding box center [458, 108] width 7 height 7
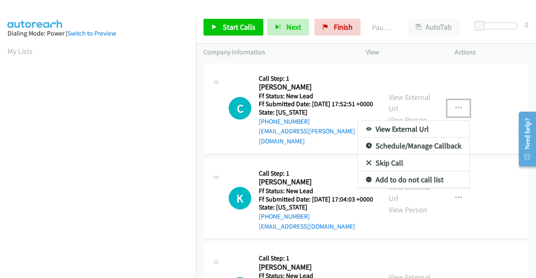
click at [391, 160] on link "Skip Call" at bounding box center [413, 163] width 111 height 17
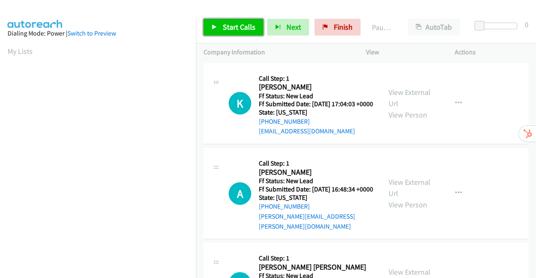
click at [223, 26] on span "Start Calls" at bounding box center [239, 27] width 33 height 10
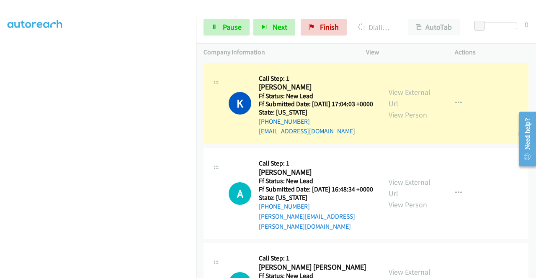
scroll to position [173, 0]
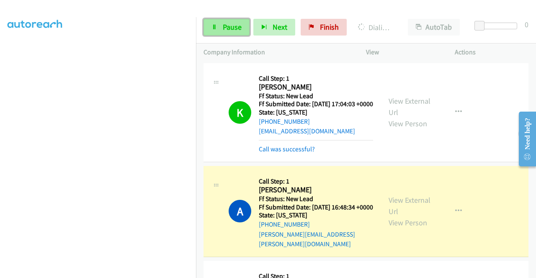
click at [216, 26] on icon at bounding box center [214, 28] width 6 height 6
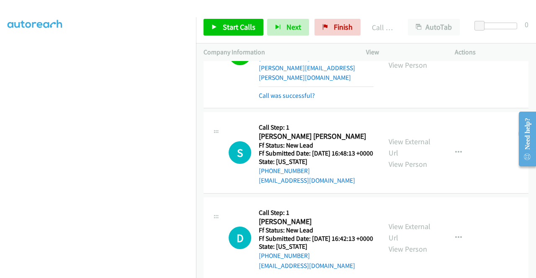
scroll to position [84, 0]
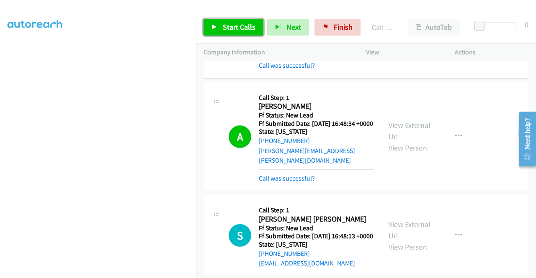
click at [221, 27] on link "Start Calls" at bounding box center [233, 27] width 60 height 17
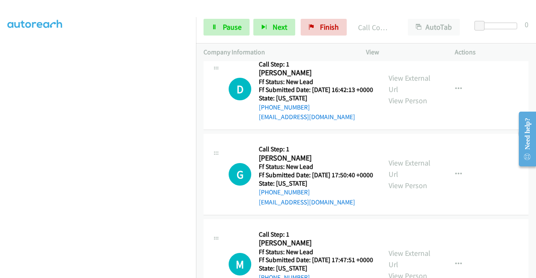
scroll to position [311, 0]
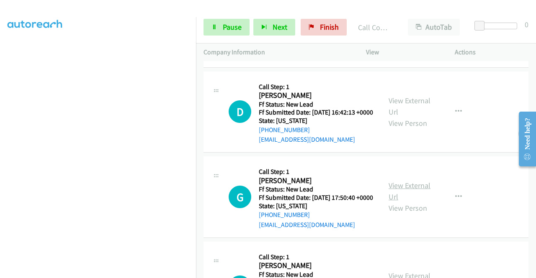
click at [414, 202] on link "View External Url" at bounding box center [410, 191] width 42 height 21
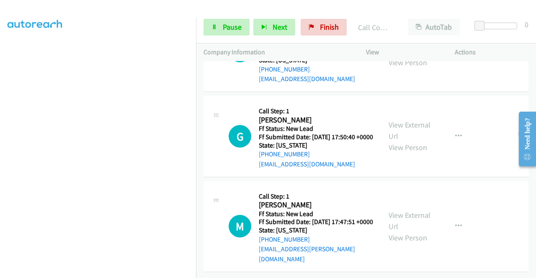
scroll to position [406, 0]
click at [412, 211] on link "View External Url" at bounding box center [410, 221] width 42 height 21
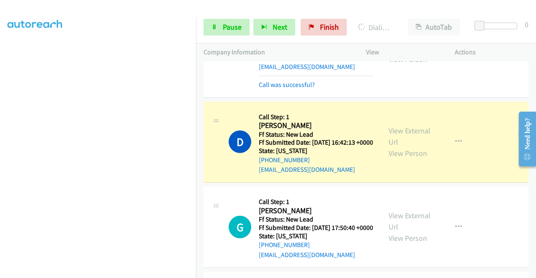
scroll to position [0, 0]
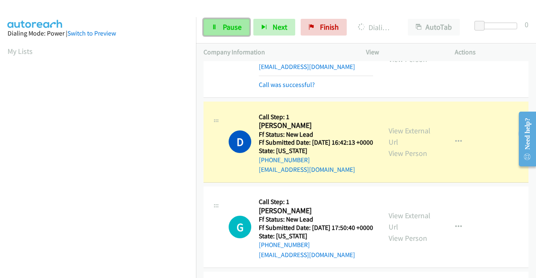
click at [229, 24] on span "Pause" at bounding box center [232, 27] width 19 height 10
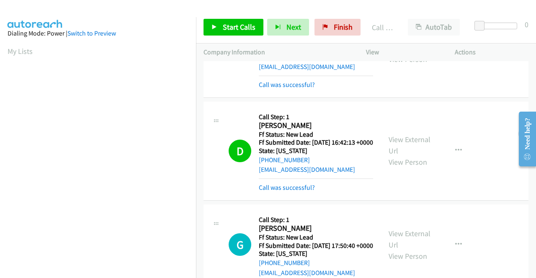
scroll to position [191, 0]
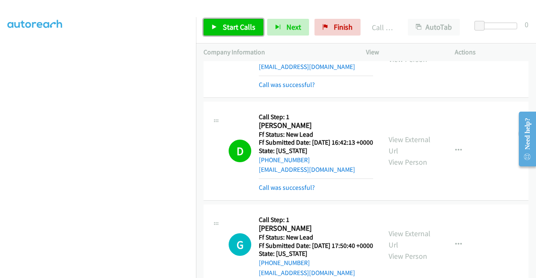
click at [240, 31] on span "Start Calls" at bounding box center [239, 27] width 33 height 10
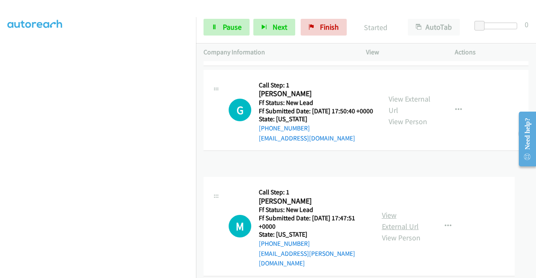
scroll to position [424, 0]
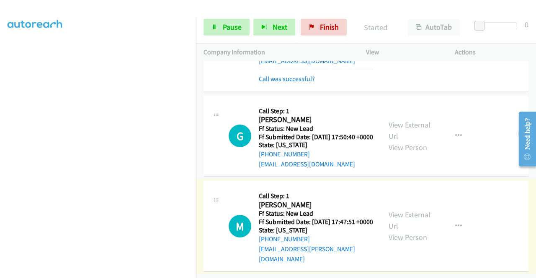
click at [398, 210] on link "View External Url" at bounding box center [410, 220] width 42 height 21
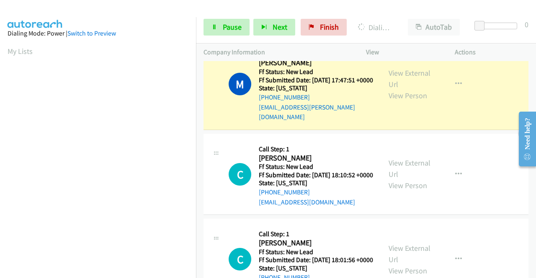
scroll to position [633, 0]
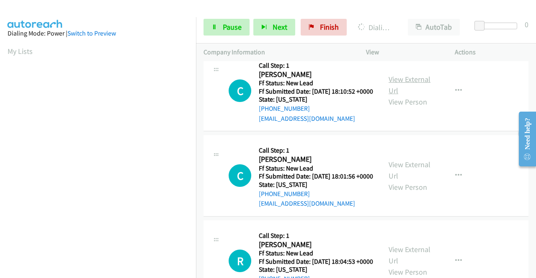
click at [414, 95] on link "View External Url" at bounding box center [410, 85] width 42 height 21
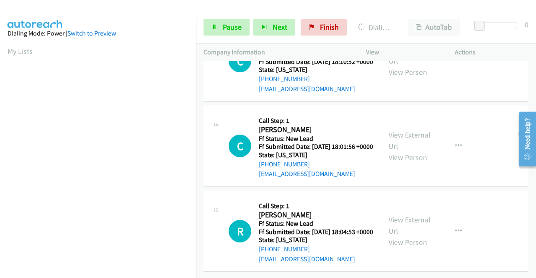
scroll to position [717, 0]
click at [404, 129] on div "View External Url View Person" at bounding box center [411, 146] width 44 height 34
click at [404, 130] on link "View External Url" at bounding box center [410, 140] width 42 height 21
click at [401, 215] on link "View External Url" at bounding box center [410, 225] width 42 height 21
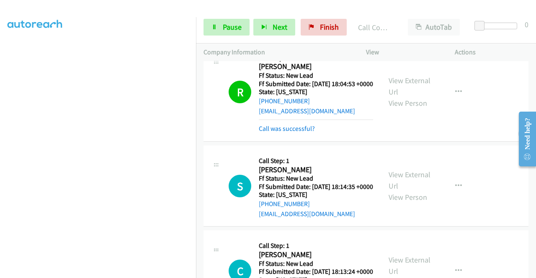
scroll to position [948, 0]
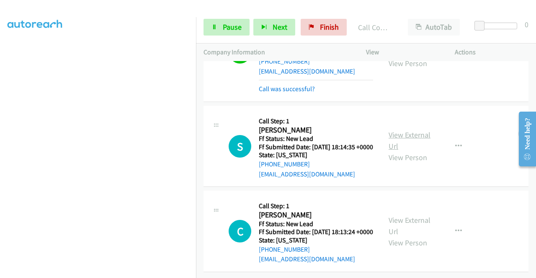
click at [410, 151] on link "View External Url" at bounding box center [410, 140] width 42 height 21
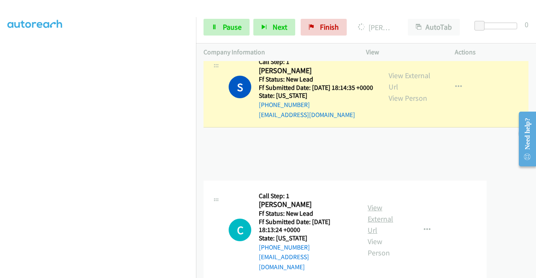
scroll to position [979, 0]
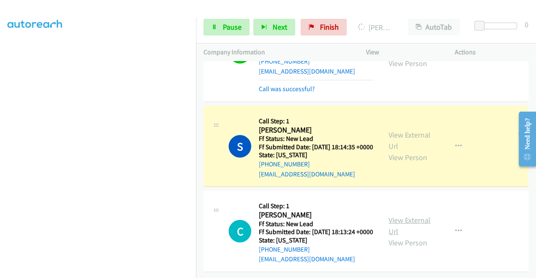
click at [399, 216] on link "View External Url" at bounding box center [410, 226] width 42 height 21
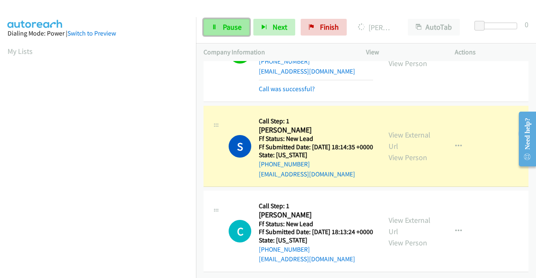
click at [234, 22] on span "Pause" at bounding box center [232, 27] width 19 height 10
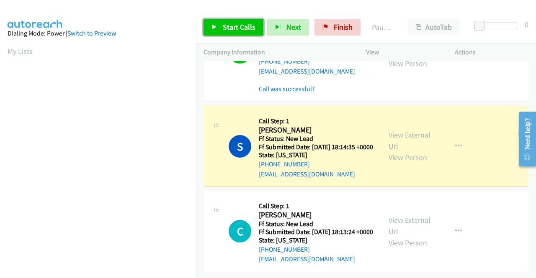
click at [224, 27] on span "Start Calls" at bounding box center [239, 27] width 33 height 10
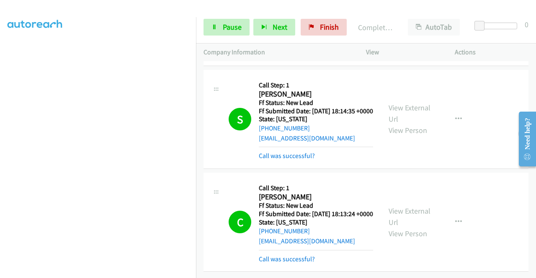
scroll to position [1052, 0]
click at [224, 27] on span "Pause" at bounding box center [232, 27] width 19 height 10
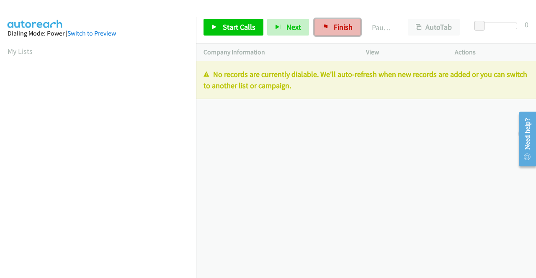
click at [339, 28] on span "Finish" at bounding box center [343, 27] width 19 height 10
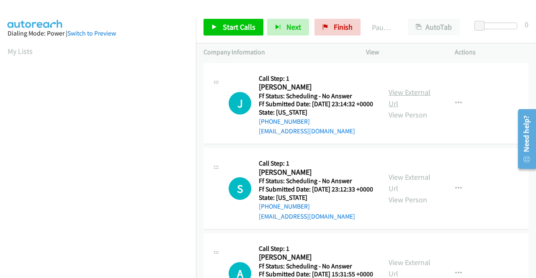
click at [410, 98] on link "View External Url" at bounding box center [410, 97] width 42 height 21
click at [419, 192] on link "View External Url" at bounding box center [410, 182] width 42 height 21
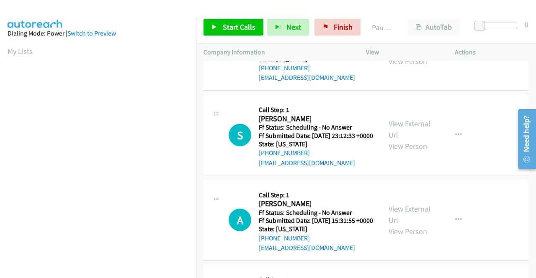
scroll to position [84, 0]
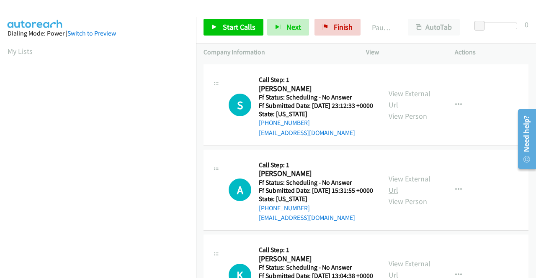
click at [414, 195] on link "View External Url" at bounding box center [410, 184] width 42 height 21
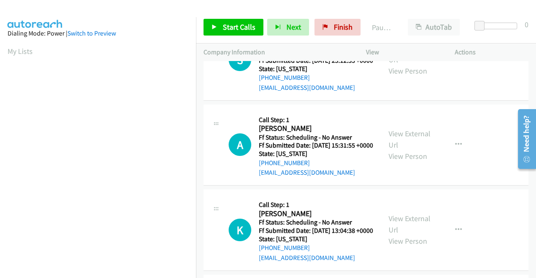
scroll to position [167, 0]
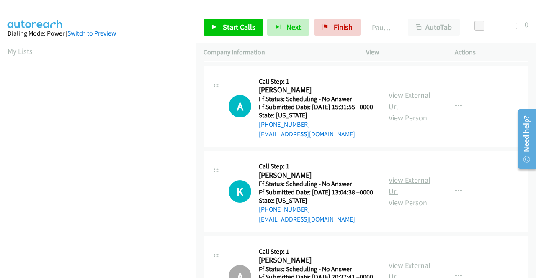
click at [408, 196] on link "View External Url" at bounding box center [410, 185] width 42 height 21
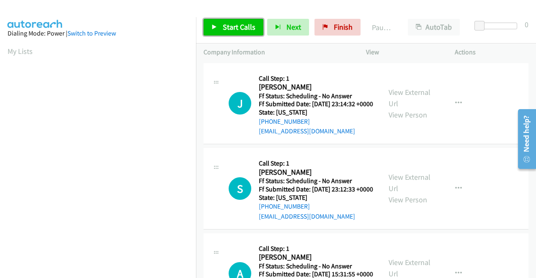
click at [233, 28] on span "Start Calls" at bounding box center [239, 27] width 33 height 10
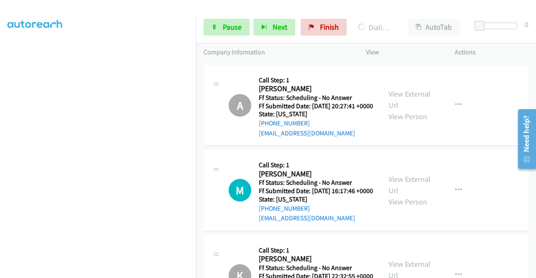
scroll to position [419, 0]
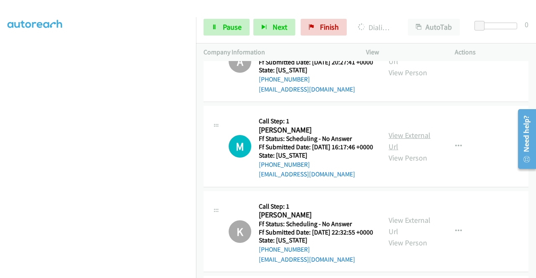
click at [395, 152] on link "View External Url" at bounding box center [410, 141] width 42 height 21
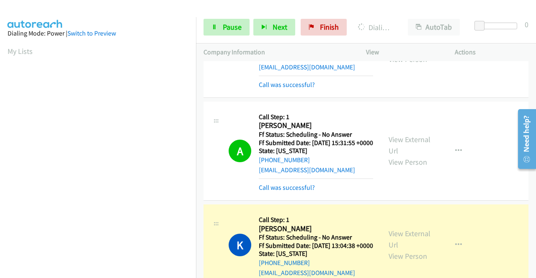
scroll to position [293, 0]
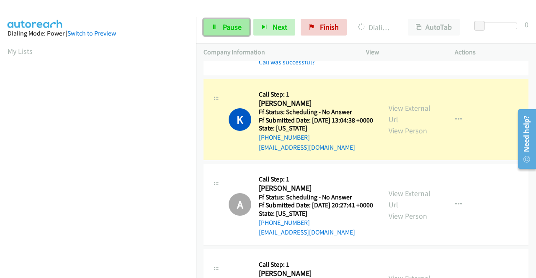
click at [224, 26] on span "Pause" at bounding box center [232, 27] width 19 height 10
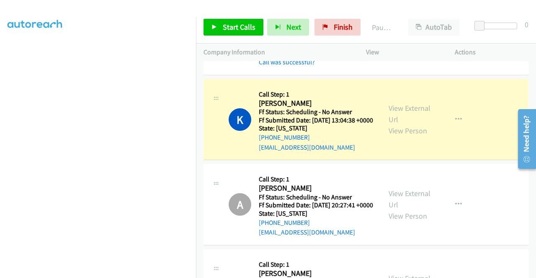
scroll to position [173, 0]
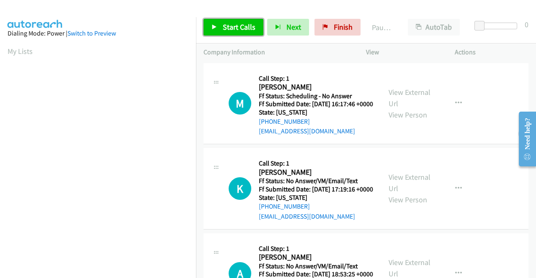
click at [238, 30] on span "Start Calls" at bounding box center [239, 27] width 33 height 10
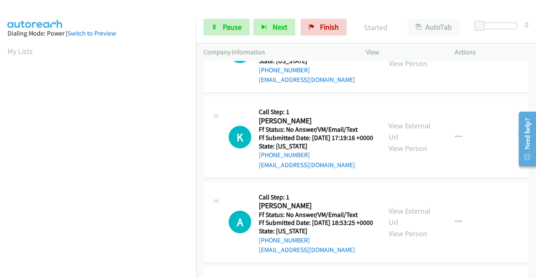
scroll to position [84, 0]
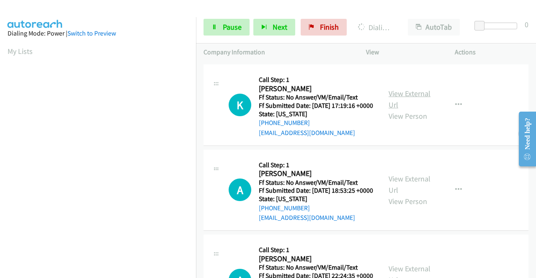
click at [415, 108] on link "View External Url" at bounding box center [410, 99] width 42 height 21
click at [418, 195] on link "View External Url" at bounding box center [410, 184] width 42 height 21
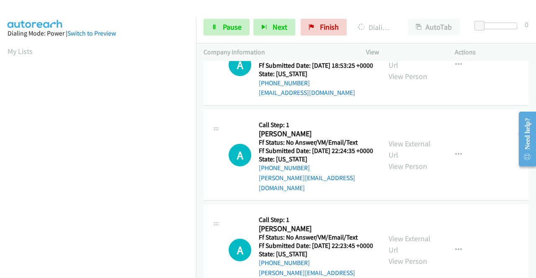
scroll to position [209, 0]
click at [393, 160] on link "View External Url" at bounding box center [410, 149] width 42 height 21
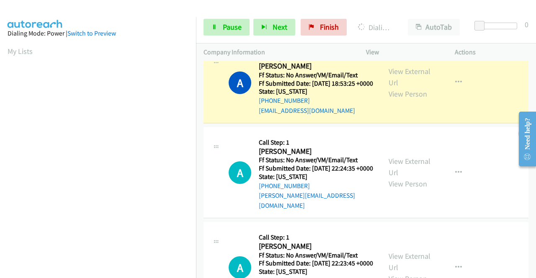
scroll to position [311, 0]
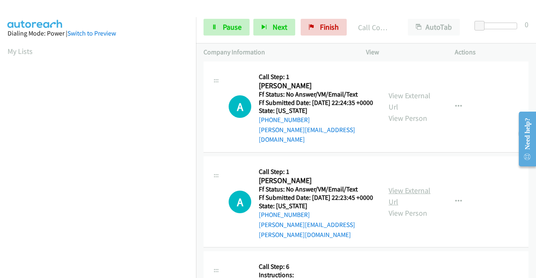
click at [409, 207] on link "View External Url" at bounding box center [410, 196] width 42 height 21
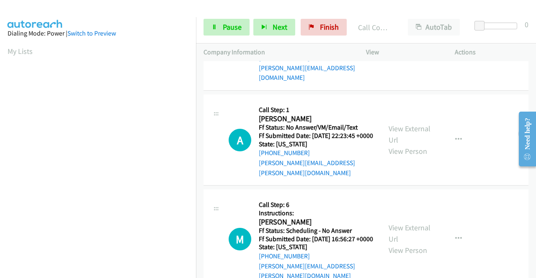
scroll to position [436, 0]
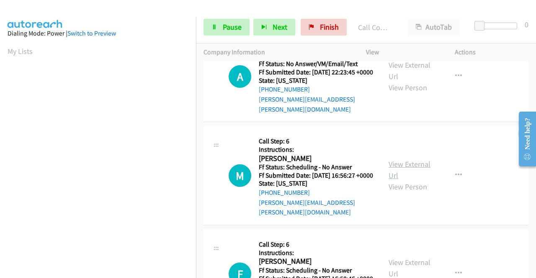
click at [399, 180] on link "View External Url" at bounding box center [410, 170] width 42 height 21
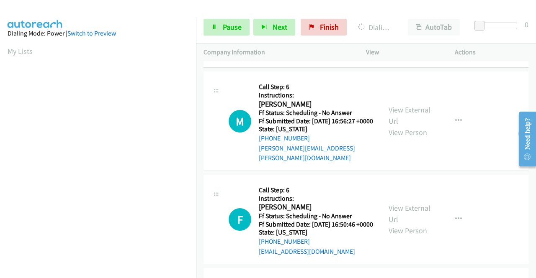
scroll to position [562, 0]
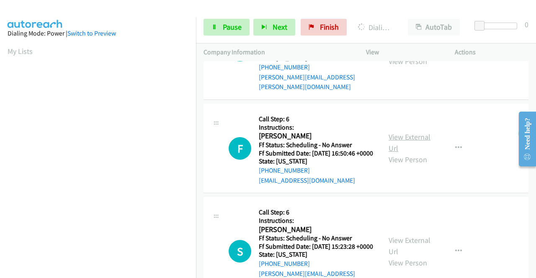
click at [393, 153] on link "View External Url" at bounding box center [410, 142] width 42 height 21
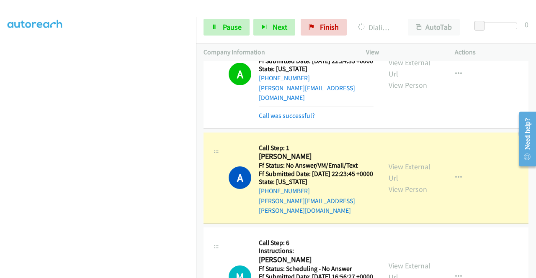
scroll to position [0, 0]
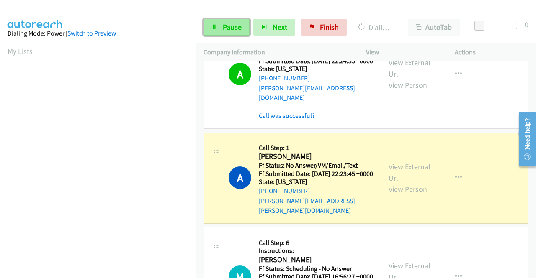
click at [229, 25] on span "Pause" at bounding box center [232, 27] width 19 height 10
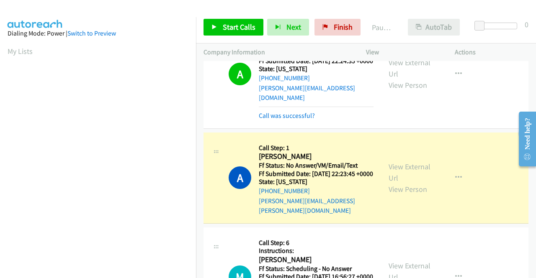
scroll to position [191, 0]
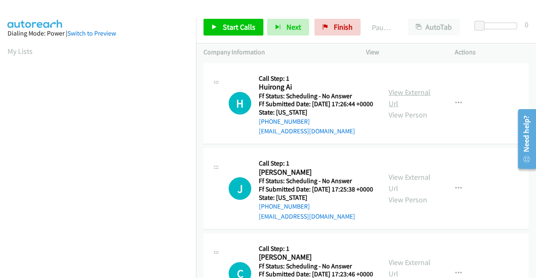
click at [411, 100] on link "View External Url" at bounding box center [410, 97] width 42 height 21
click at [407, 190] on link "View External Url" at bounding box center [410, 182] width 42 height 21
click at [213, 26] on icon at bounding box center [214, 28] width 6 height 6
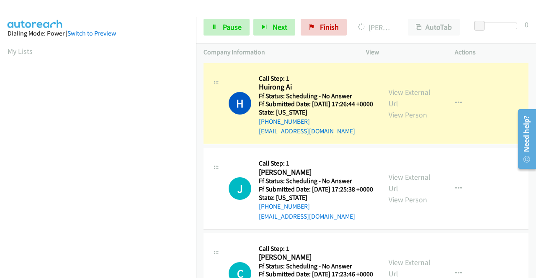
scroll to position [191, 0]
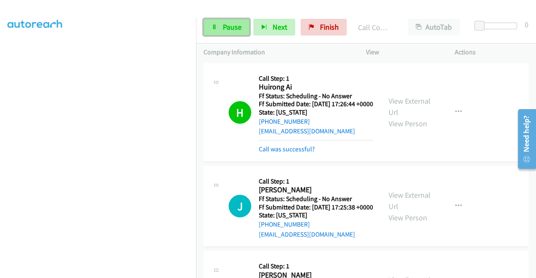
click at [232, 27] on span "Pause" at bounding box center [232, 27] width 19 height 10
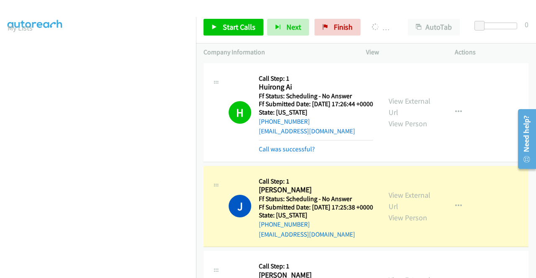
scroll to position [126, 0]
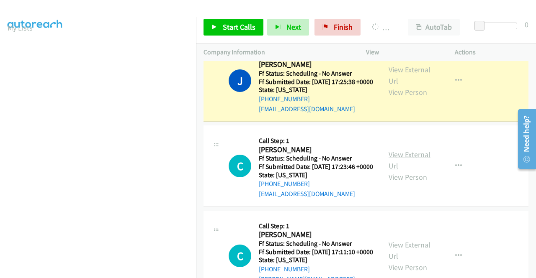
click at [405, 171] on link "View External Url" at bounding box center [410, 160] width 42 height 21
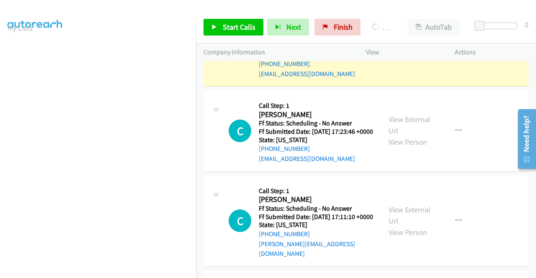
scroll to position [209, 0]
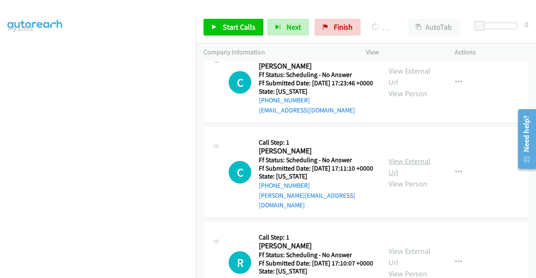
click at [407, 178] on link "View External Url" at bounding box center [410, 167] width 42 height 21
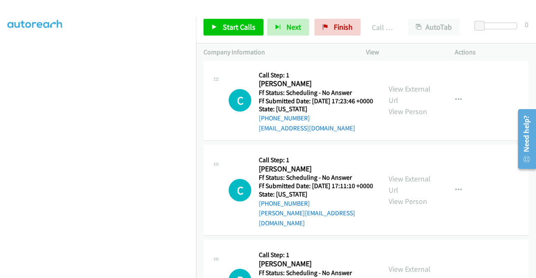
scroll to position [227, 0]
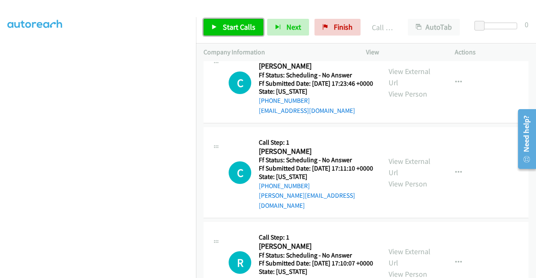
click at [230, 27] on span "Start Calls" at bounding box center [239, 27] width 33 height 10
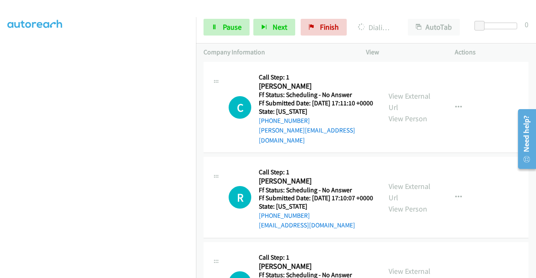
scroll to position [353, 0]
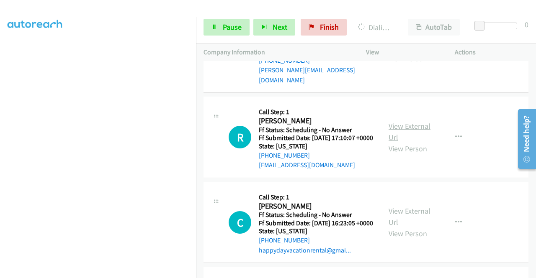
click at [409, 142] on link "View External Url" at bounding box center [410, 131] width 42 height 21
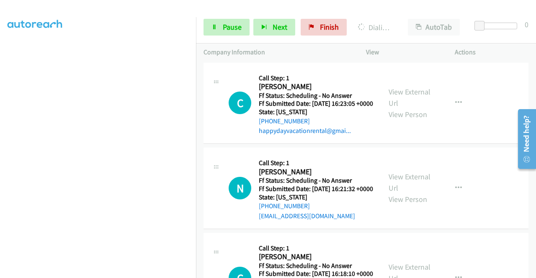
scroll to position [496, 0]
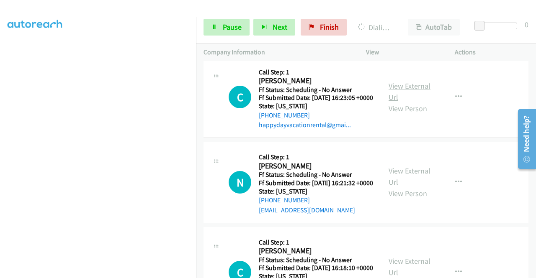
click at [418, 102] on link "View External Url" at bounding box center [410, 91] width 42 height 21
click at [408, 187] on link "View External Url" at bounding box center [410, 176] width 42 height 21
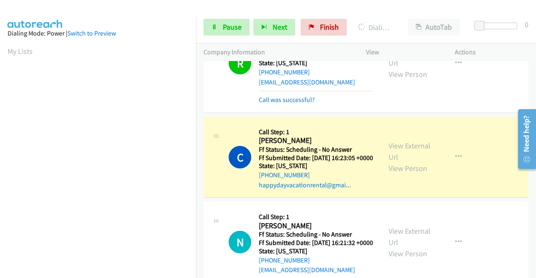
scroll to position [191, 0]
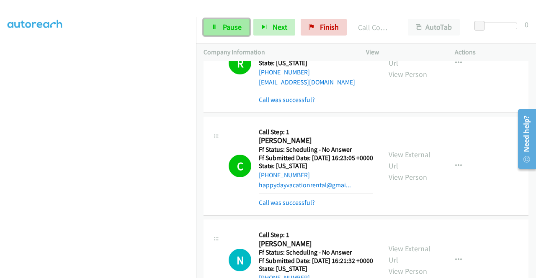
click at [230, 27] on span "Pause" at bounding box center [232, 27] width 19 height 10
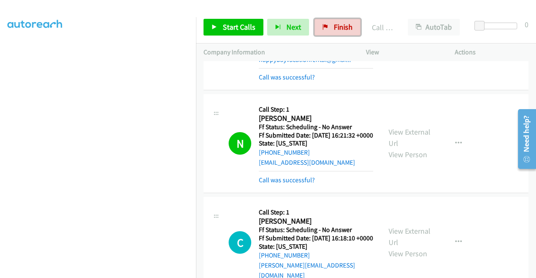
click at [334, 27] on span "Finish" at bounding box center [343, 27] width 19 height 10
